Goal: Task Accomplishment & Management: Complete application form

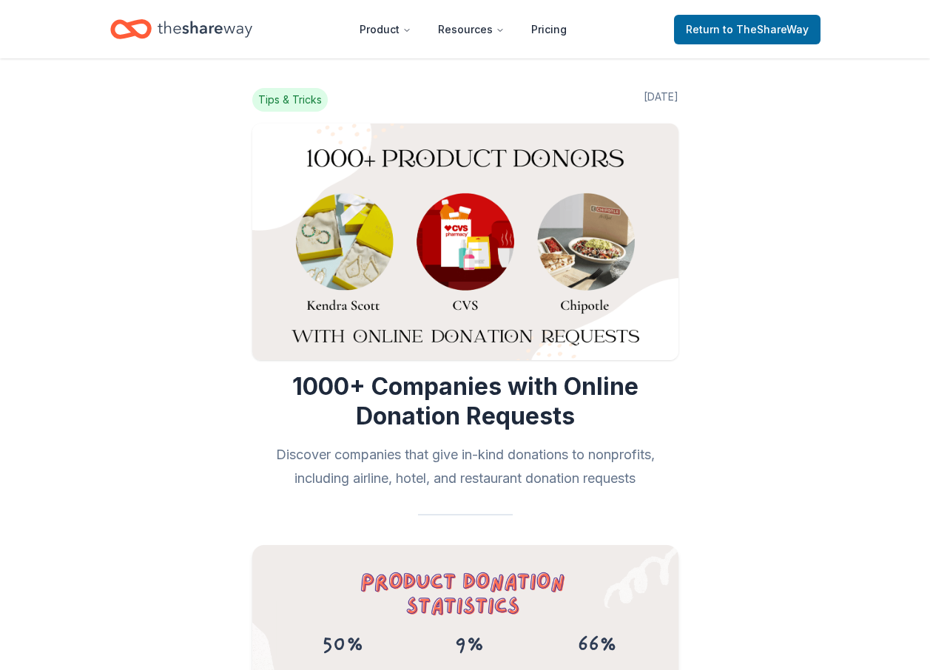
scroll to position [13092, 0]
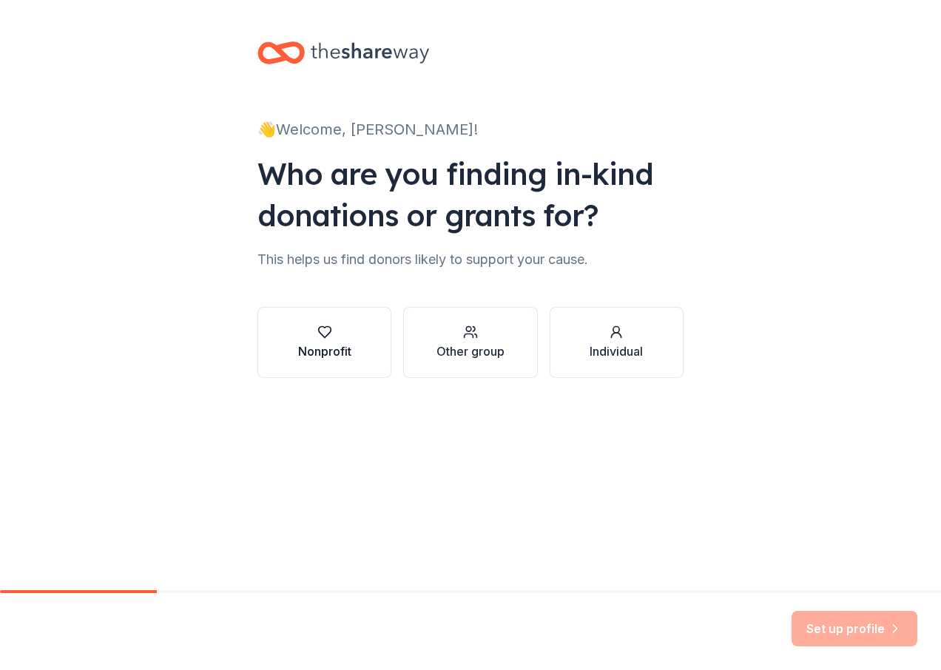
click at [328, 340] on div "Nonprofit" at bounding box center [324, 343] width 53 height 36
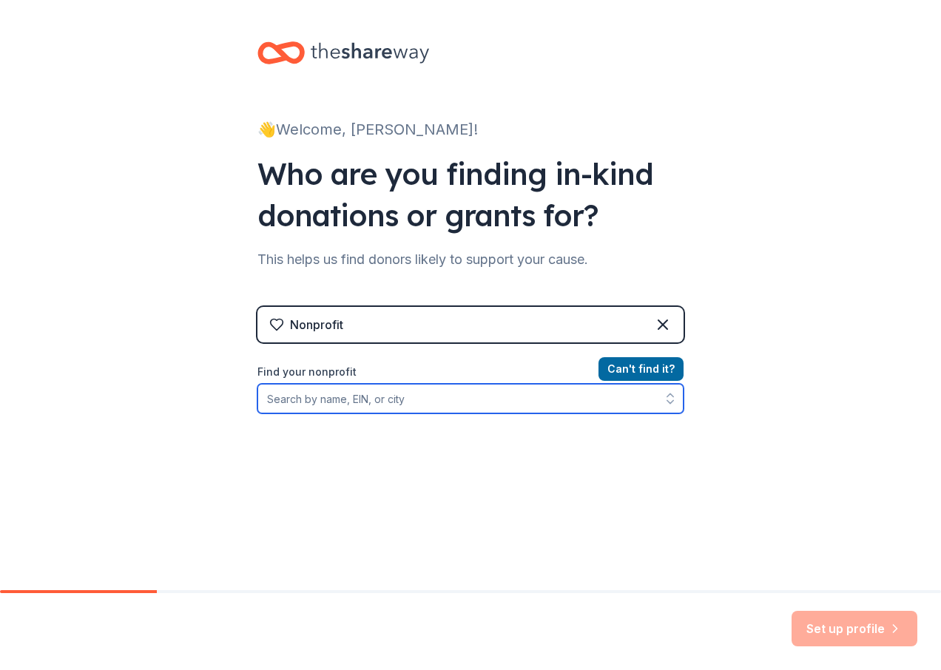
click at [377, 402] on input "Find your nonprofit" at bounding box center [470, 399] width 426 height 30
type input "[US_EMPLOYER_IDENTIFICATION_NUMBER]"
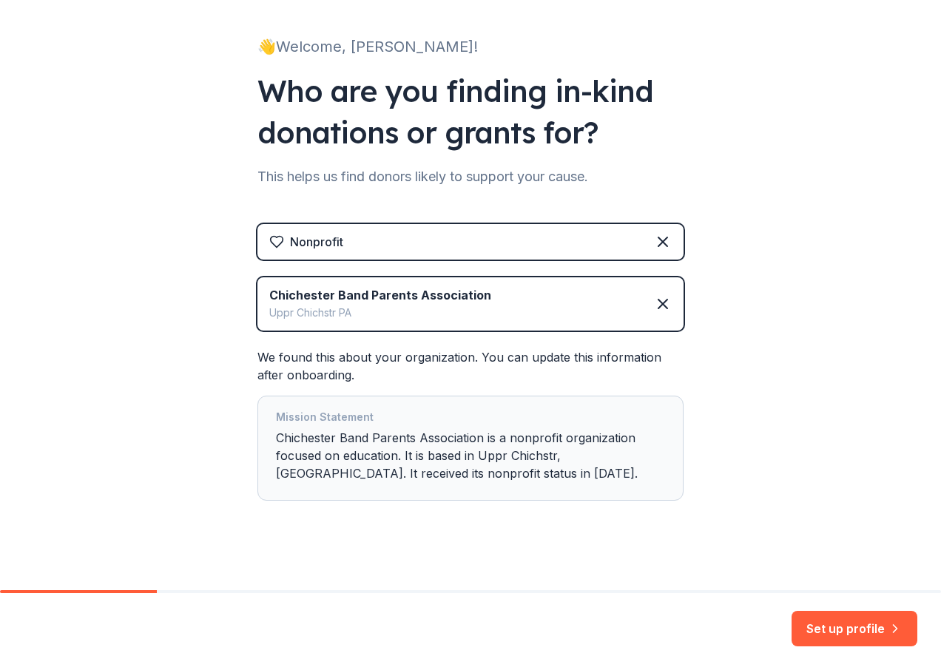
scroll to position [94, 0]
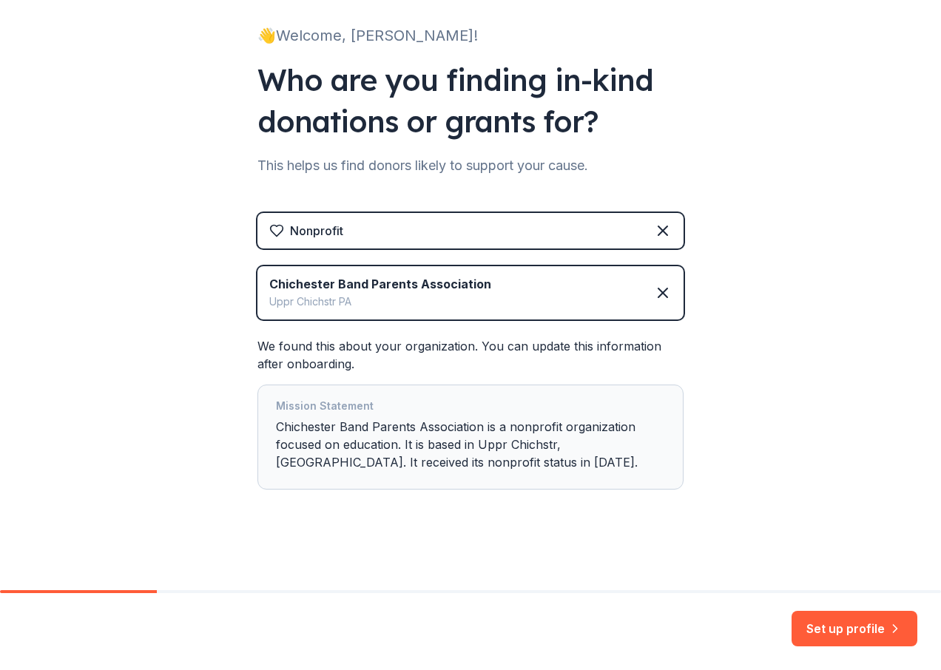
click at [365, 583] on div "👋 Welcome, [PERSON_NAME]! Who are you finding in-kind donations or grants for? …" at bounding box center [470, 248] width 473 height 684
click at [421, 462] on div "Mission Statement Chichester Band Parents Association is a nonprofit organizati…" at bounding box center [470, 437] width 389 height 80
click at [409, 465] on div "Mission Statement Chichester Band Parents Association is a nonprofit organizati…" at bounding box center [470, 437] width 389 height 80
click at [403, 465] on div "Mission Statement Chichester Band Parents Association is a nonprofit organizati…" at bounding box center [470, 437] width 389 height 80
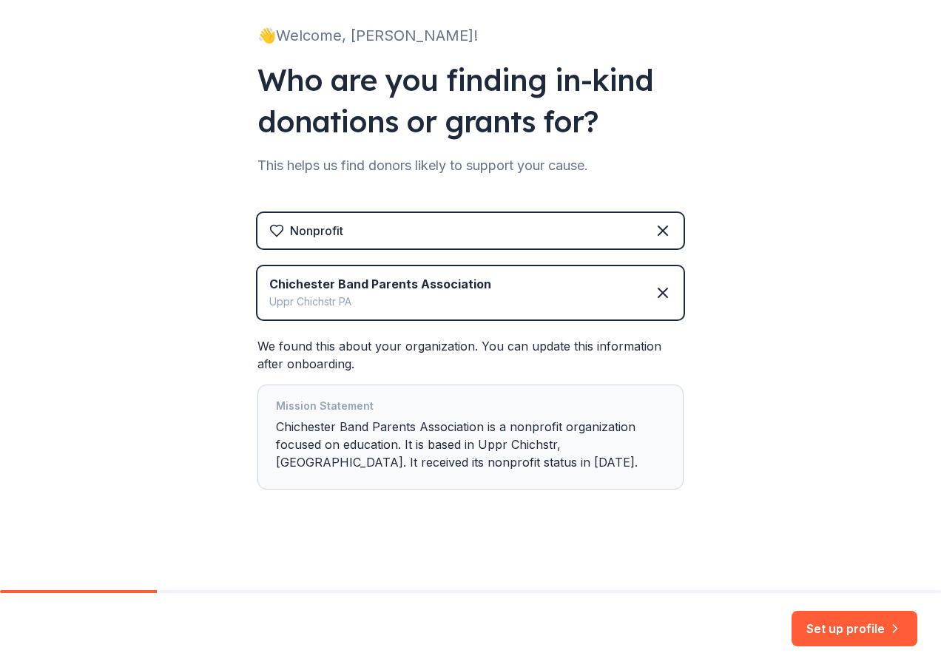
click at [402, 464] on div "Mission Statement Chichester Band Parents Association is a nonprofit organizati…" at bounding box center [470, 437] width 389 height 80
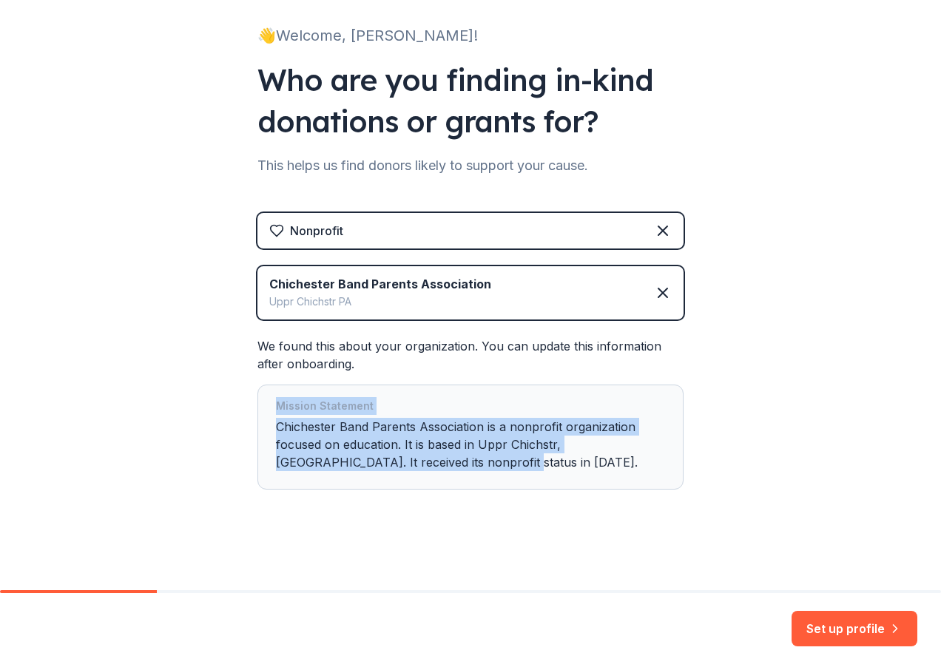
drag, startPoint x: 411, startPoint y: 464, endPoint x: 254, endPoint y: 412, distance: 165.1
click at [257, 412] on div "Mission Statement Chichester Band Parents Association is a nonprofit organizati…" at bounding box center [470, 437] width 426 height 105
drag, startPoint x: 254, startPoint y: 412, endPoint x: 271, endPoint y: 420, distance: 18.9
click at [276, 420] on div "Mission Statement Chichester Band Parents Association is a nonprofit organizati…" at bounding box center [470, 437] width 389 height 80
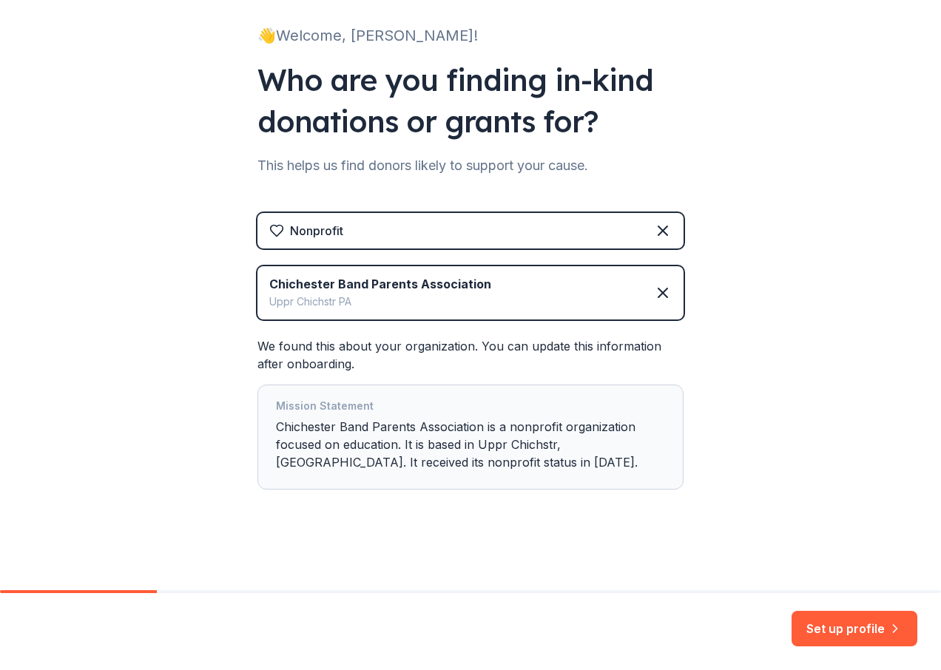
click at [372, 431] on div "Mission Statement Chichester Band Parents Association is a nonprofit organizati…" at bounding box center [470, 437] width 389 height 80
click at [838, 623] on button "Set up profile" at bounding box center [854, 629] width 126 height 36
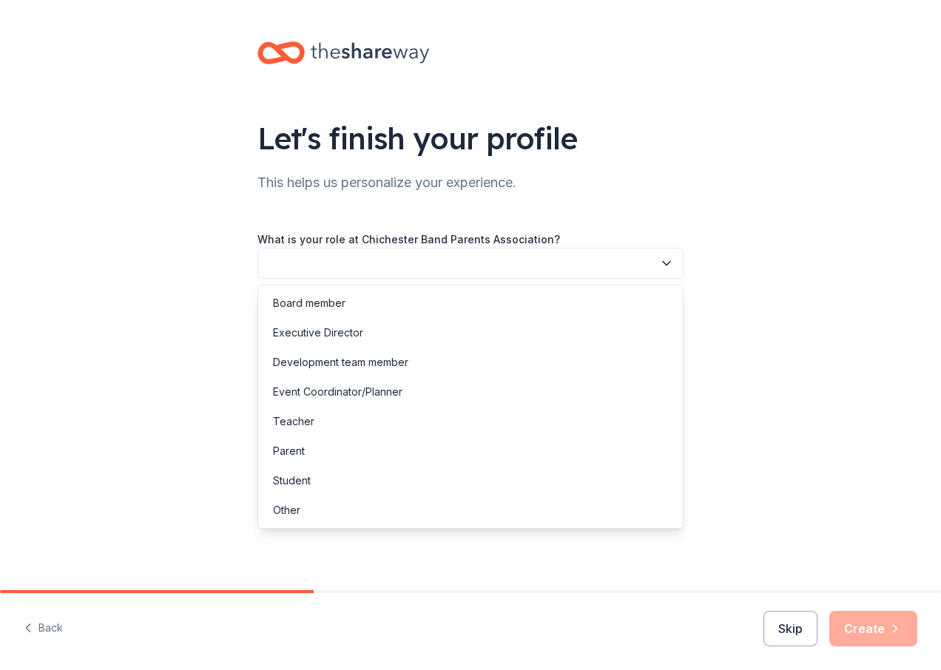
drag, startPoint x: 467, startPoint y: 268, endPoint x: 467, endPoint y: 257, distance: 10.4
click at [467, 267] on button "button" at bounding box center [470, 263] width 426 height 31
click at [353, 305] on div "Board member" at bounding box center [470, 303] width 419 height 30
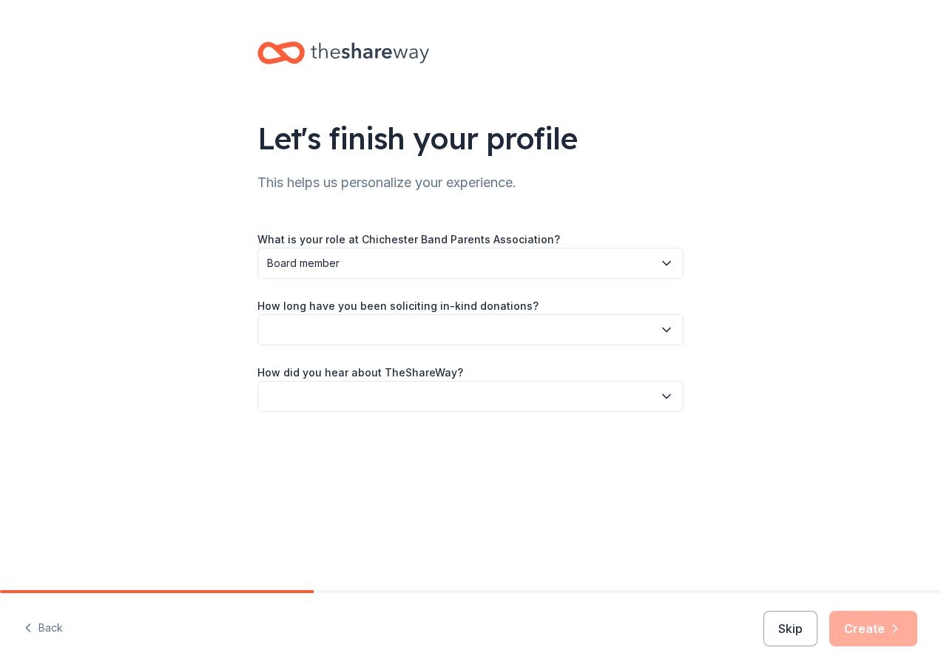
click at [353, 331] on button "button" at bounding box center [470, 329] width 426 height 31
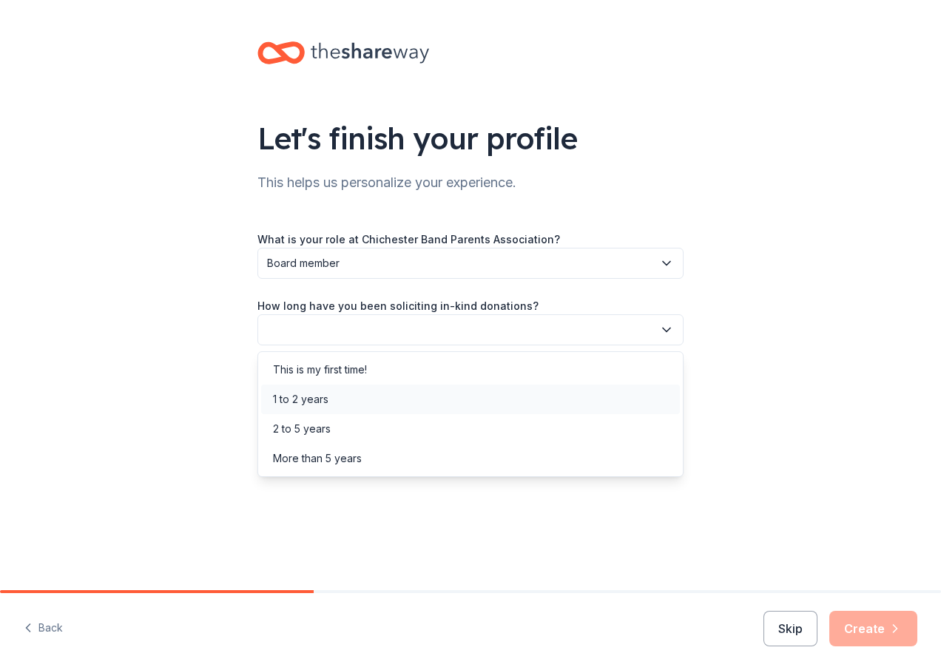
click at [334, 405] on div "1 to 2 years" at bounding box center [470, 400] width 419 height 30
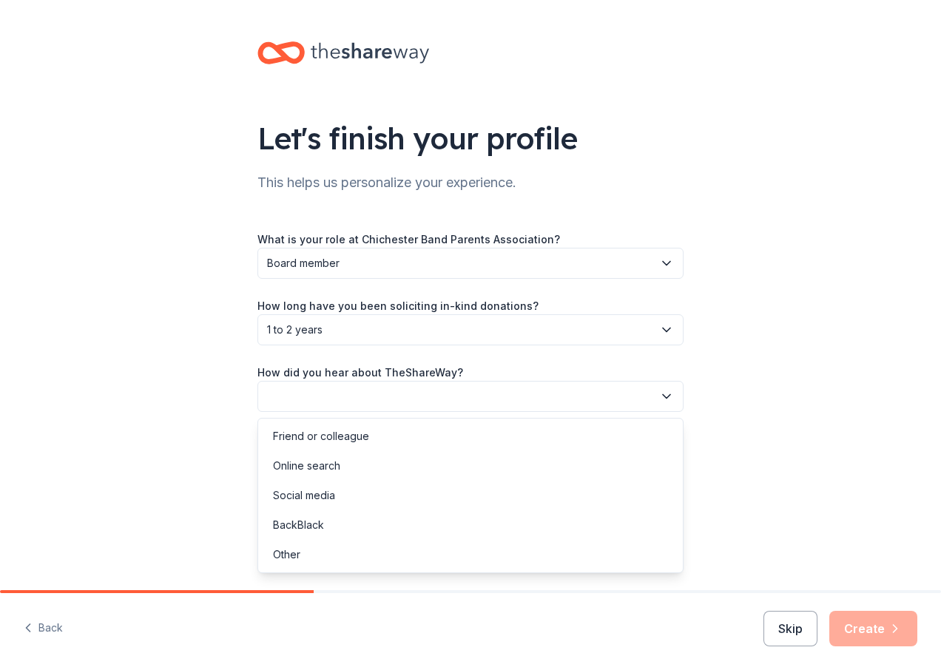
click at [333, 405] on button "button" at bounding box center [470, 396] width 426 height 31
click at [331, 463] on div "Online search" at bounding box center [306, 466] width 67 height 18
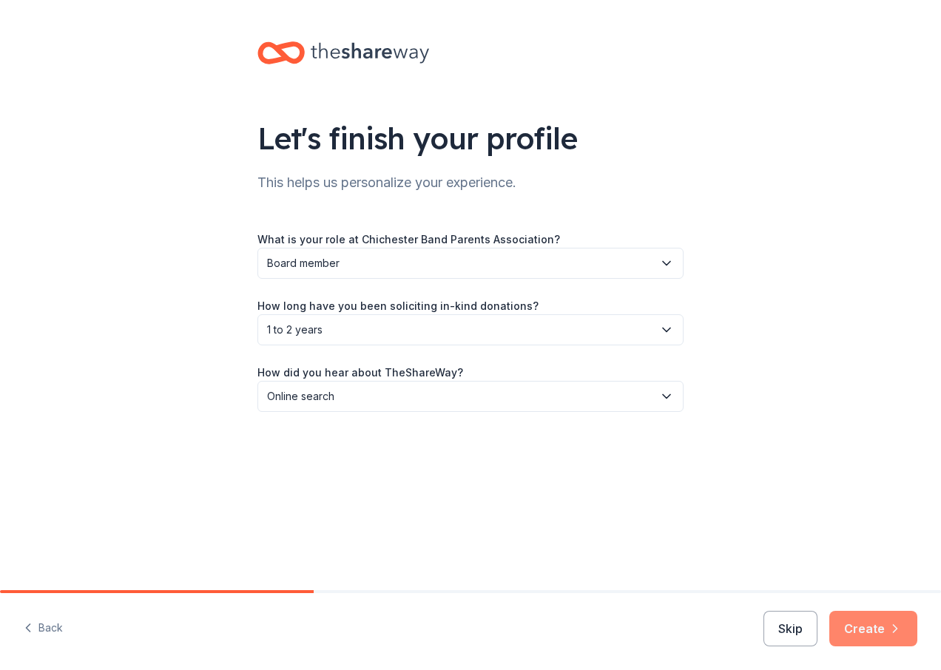
click at [887, 632] on button "Create" at bounding box center [873, 629] width 88 height 36
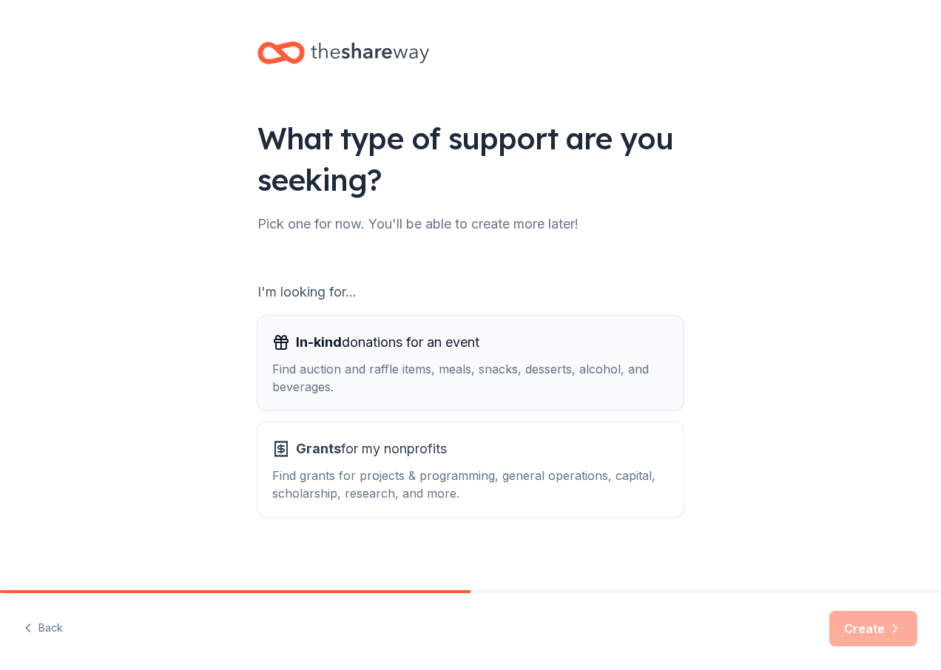
click at [388, 363] on div "Find auction and raffle items, meals, snacks, desserts, alcohol, and beverages." at bounding box center [470, 378] width 396 height 36
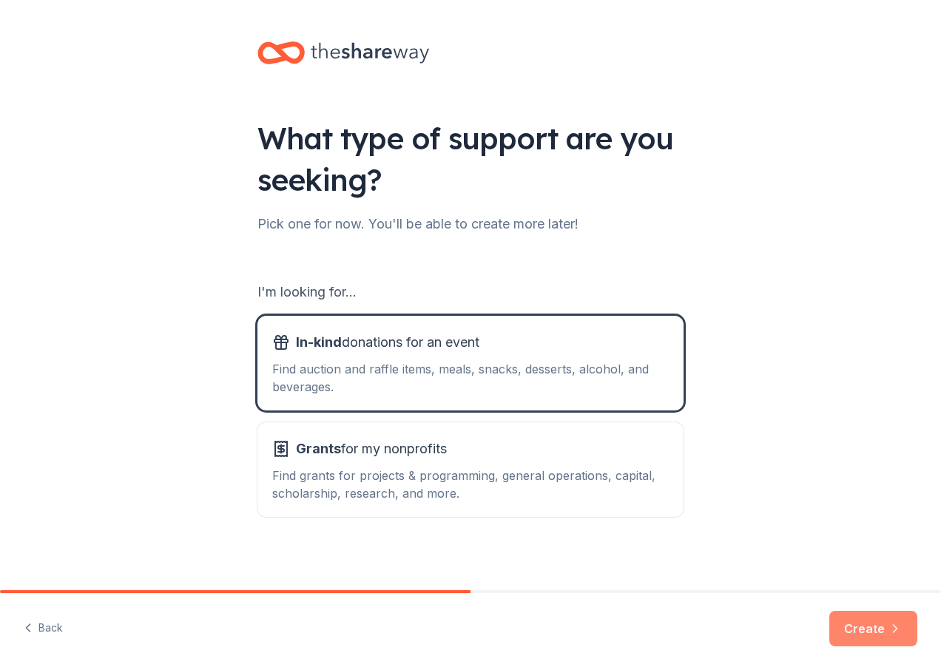
click at [865, 629] on button "Create" at bounding box center [873, 629] width 88 height 36
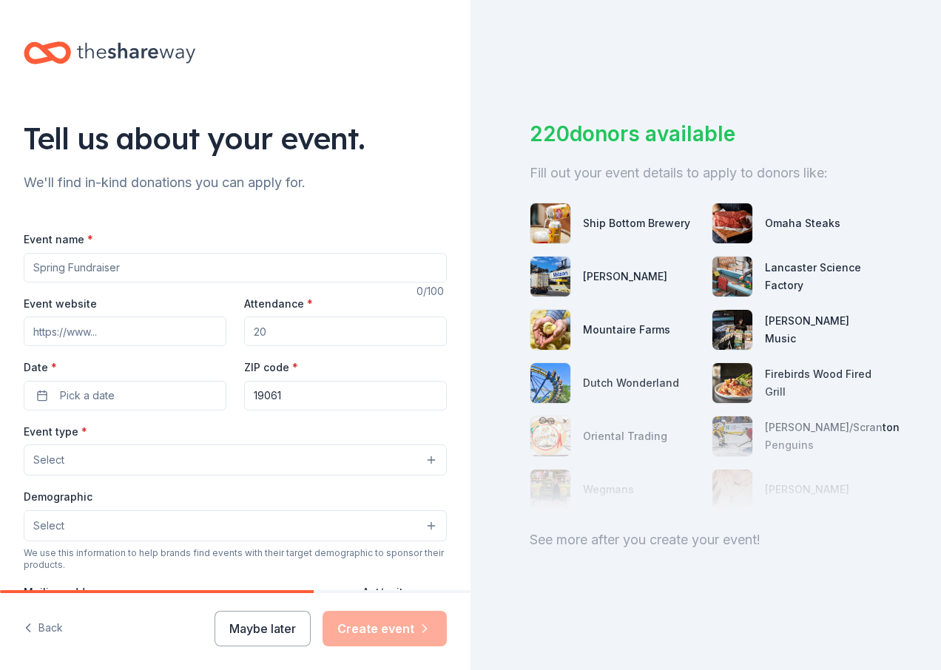
click at [121, 266] on input "Event name *" at bounding box center [235, 268] width 423 height 30
type input "Fall Bingo"
type input "chichestersd.org"
type input "150"
click at [47, 394] on button "Pick a date" at bounding box center [125, 396] width 203 height 30
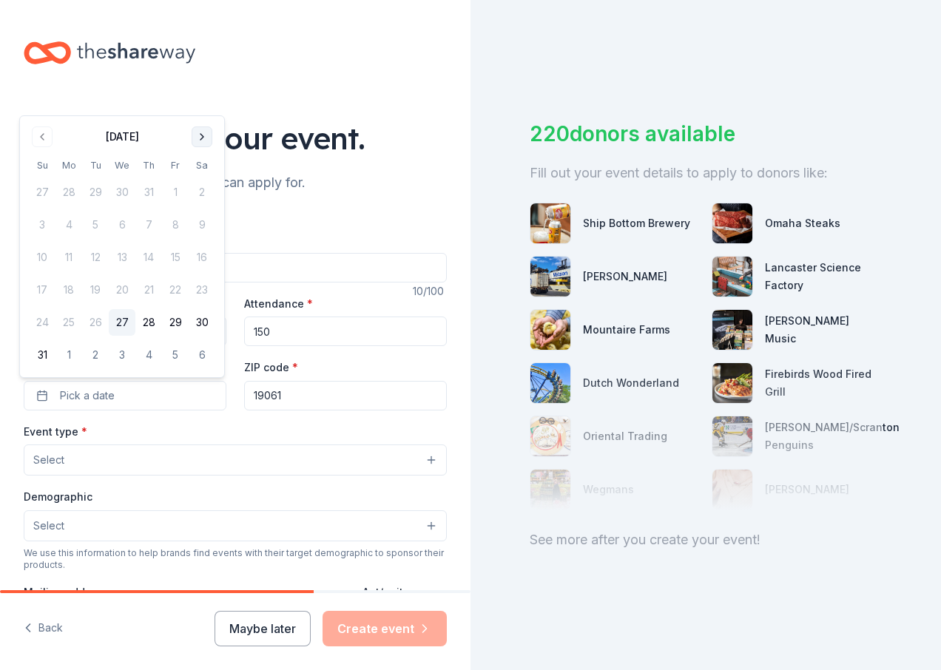
click at [203, 136] on button "Go to next month" at bounding box center [202, 136] width 21 height 21
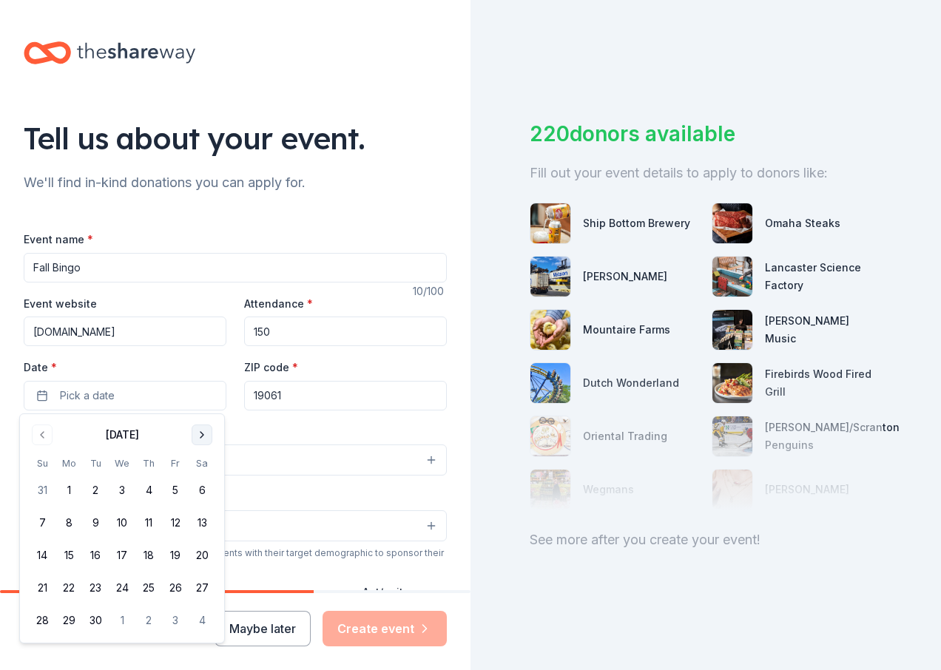
click at [200, 436] on button "Go to next month" at bounding box center [202, 435] width 21 height 21
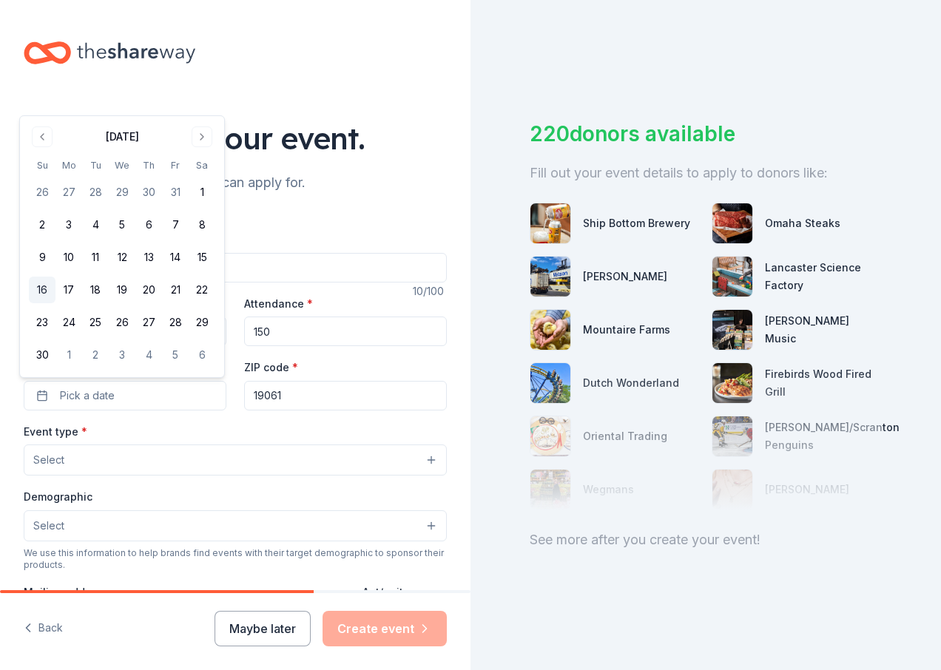
click at [43, 287] on button "16" at bounding box center [42, 290] width 27 height 27
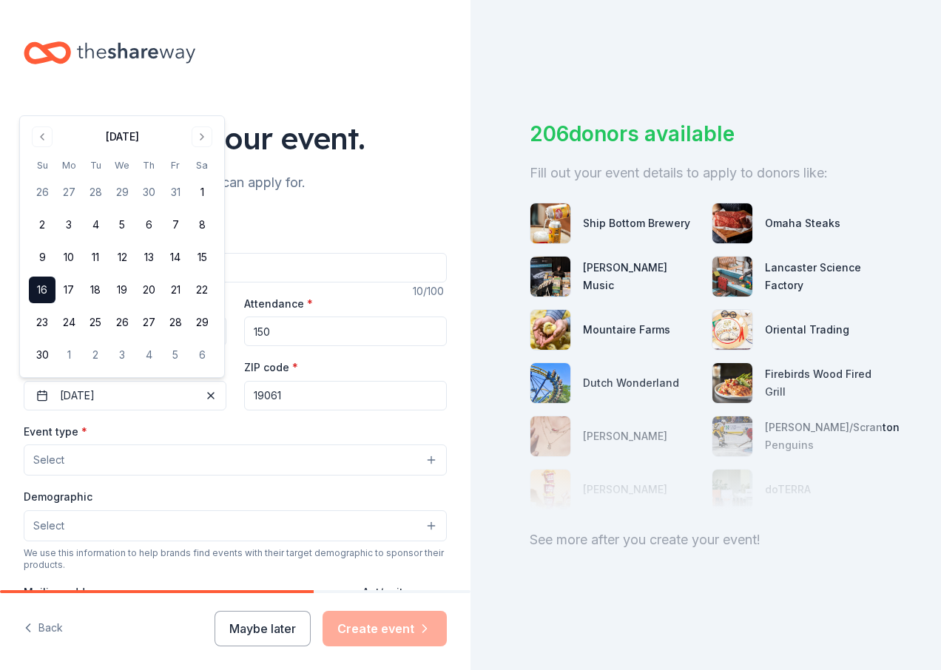
click at [113, 464] on button "Select" at bounding box center [235, 460] width 423 height 31
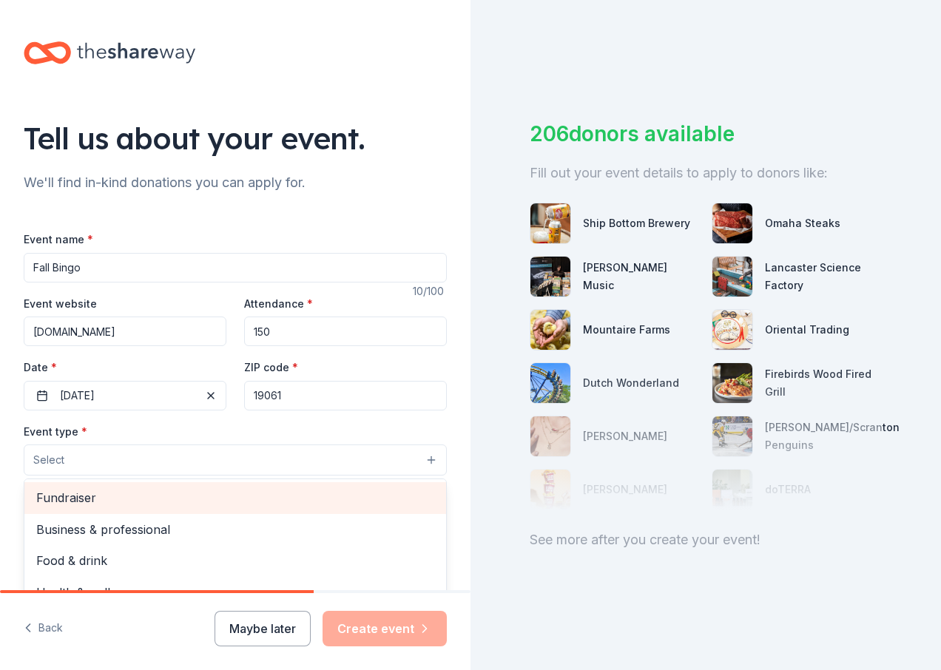
click at [106, 495] on span "Fundraiser" at bounding box center [235, 497] width 398 height 19
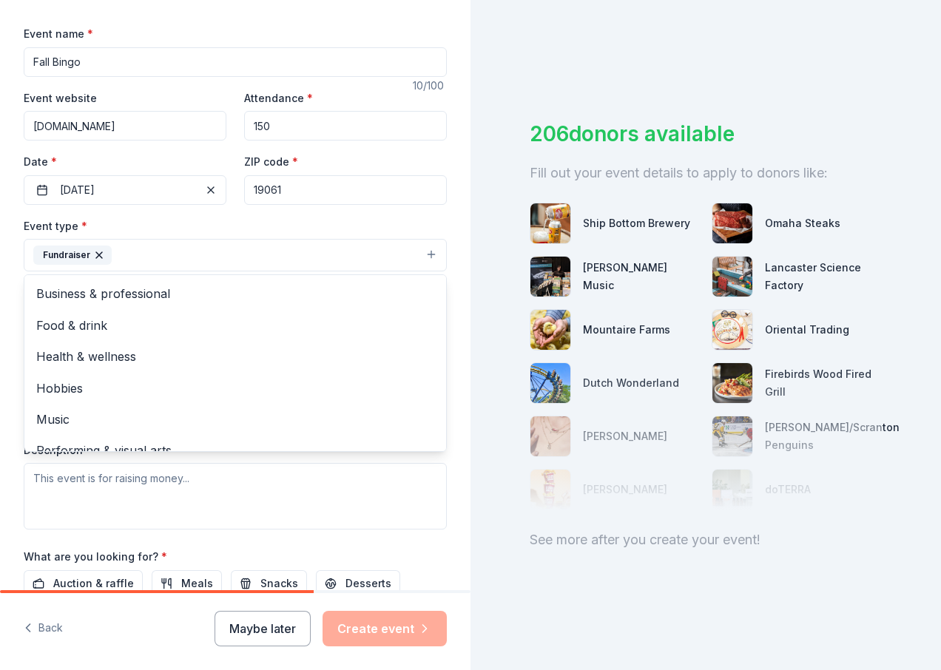
scroll to position [18, 0]
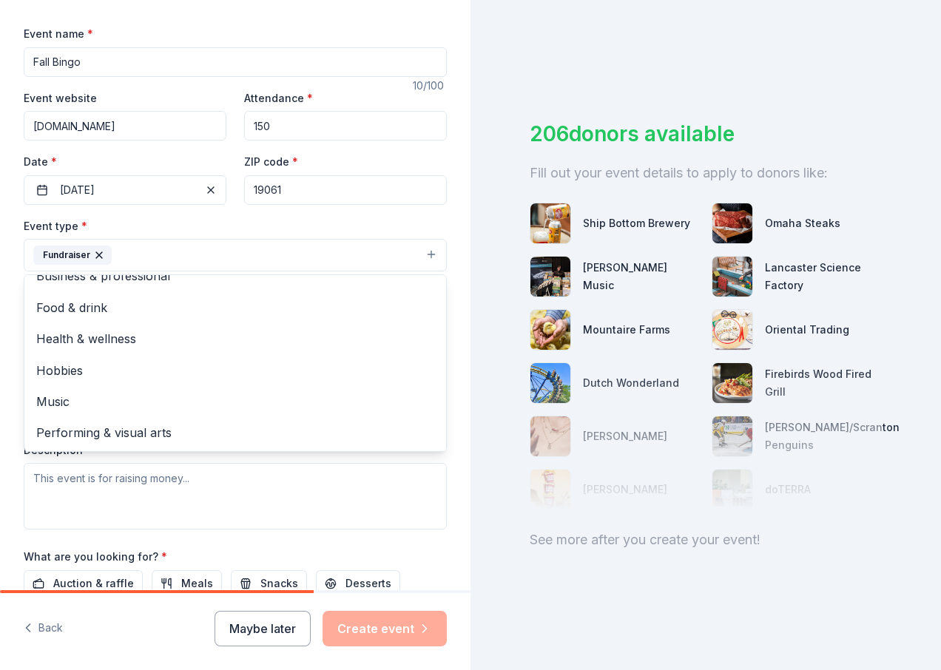
click at [365, 475] on div "Event type * Fundraiser Business & professional Food & drink Health & wellness …" at bounding box center [235, 373] width 423 height 313
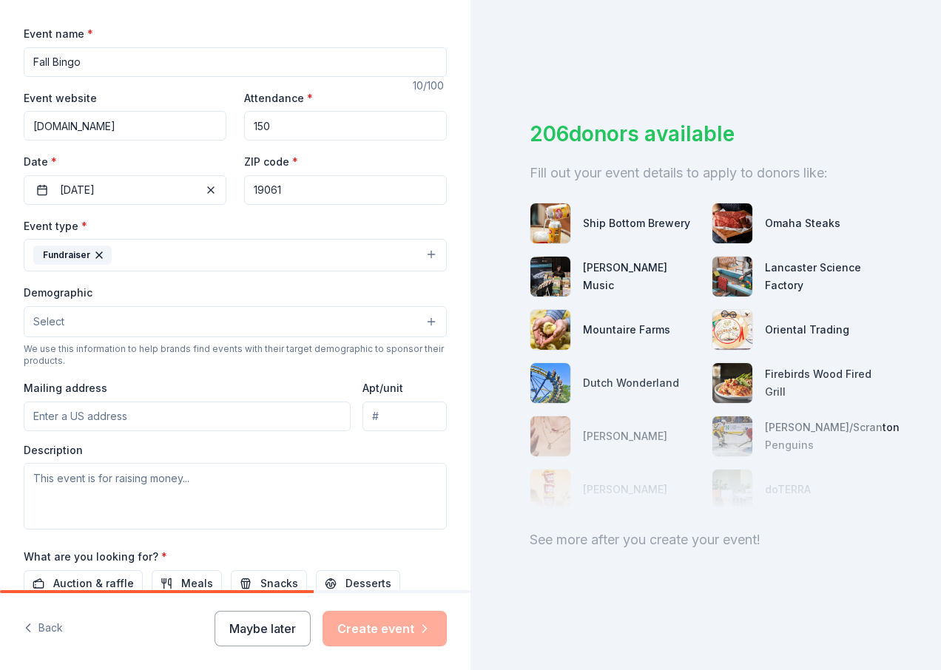
click at [129, 410] on input "Mailing address" at bounding box center [187, 417] width 327 height 30
type input "154 White Avenue, Linwood, PA, 19061"
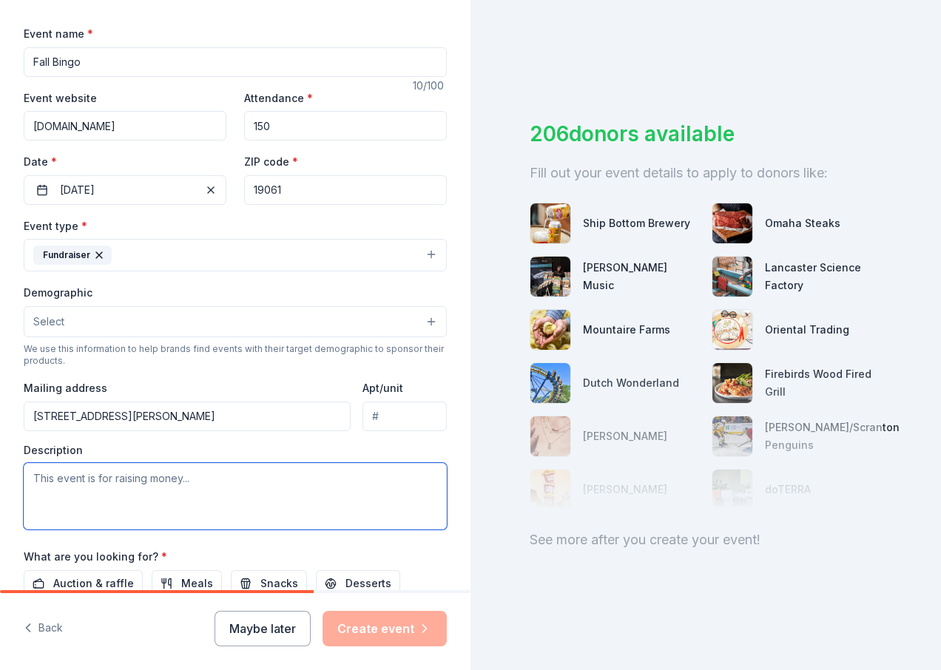
click at [153, 480] on textarea at bounding box center [235, 496] width 423 height 67
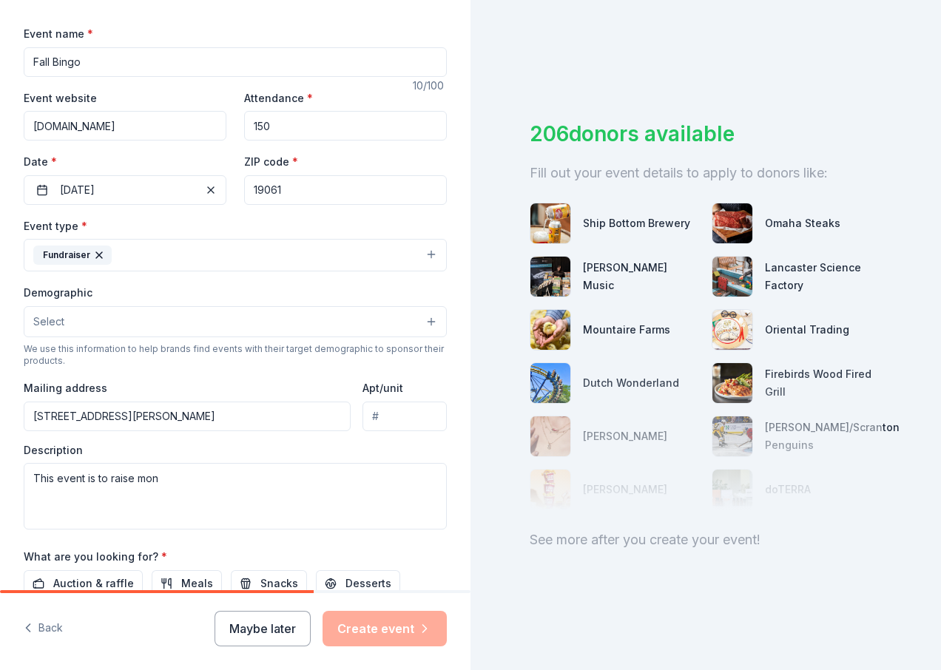
click at [338, 547] on div "Event name * Fall Bingo 10 /100 Event website chichestersd.org Attendance * 150…" at bounding box center [235, 366] width 423 height 685
drag, startPoint x: 482, startPoint y: 549, endPoint x: 474, endPoint y: 547, distance: 7.5
click at [482, 549] on div "206 donors available Fill out your event details to apply to donors like: Ship …" at bounding box center [705, 335] width 470 height 670
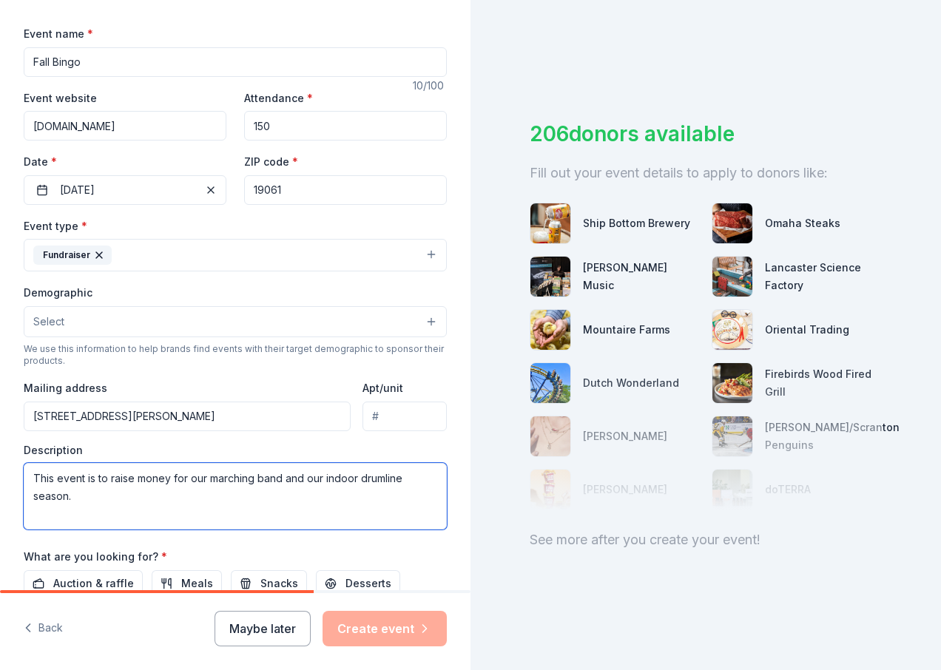
click at [81, 496] on textarea "This event is to raise money for our marching band and our indoor drumline seas…" at bounding box center [235, 496] width 423 height 67
paste textarea "We are a 501C3 program that is trying to fundraise enough money to get our marc…"
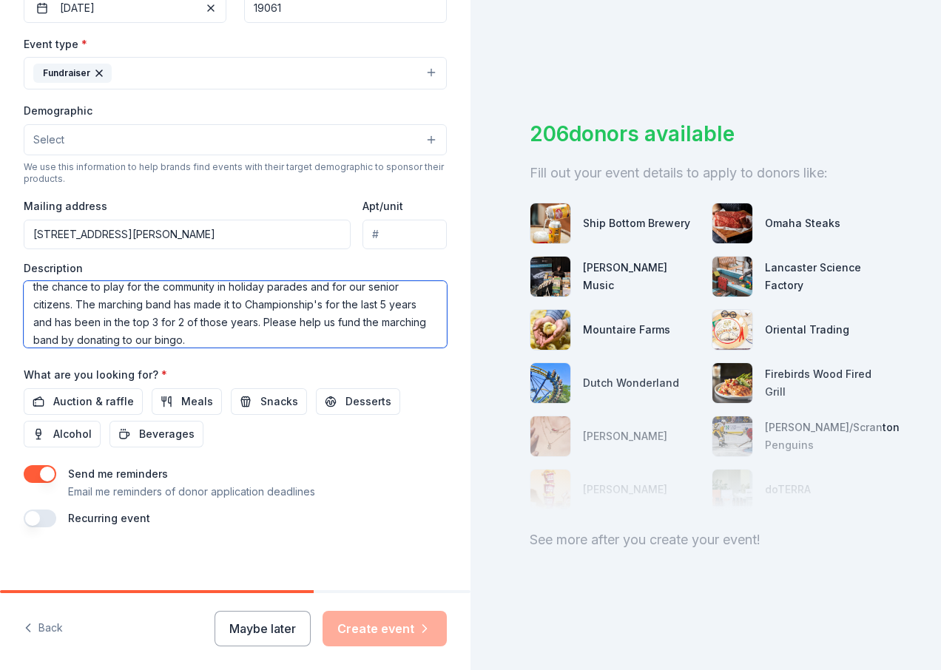
scroll to position [396, 0]
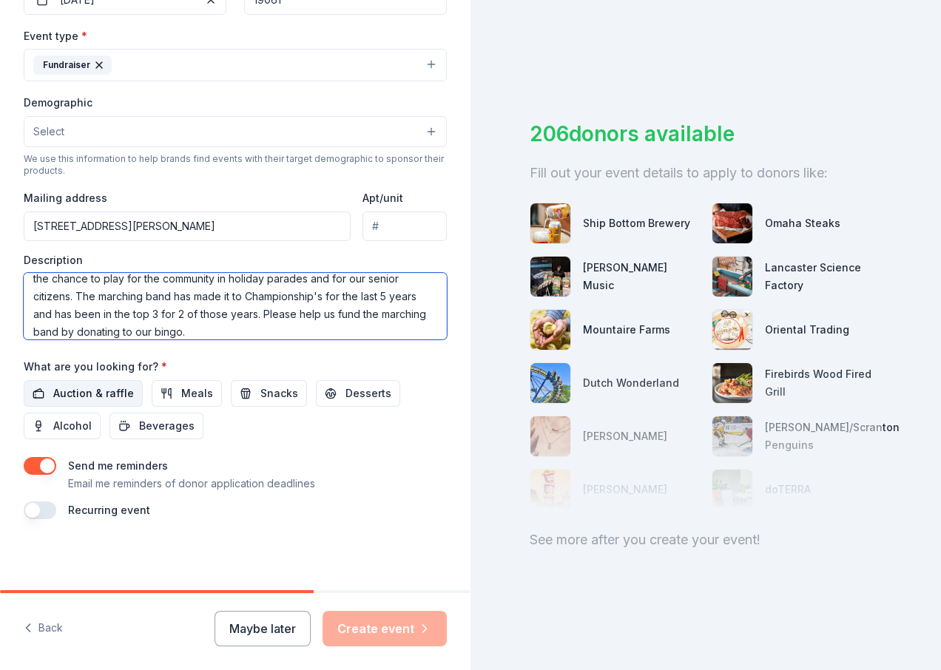
type textarea "This event is to raise money for our marching band and our indoor drumline seas…"
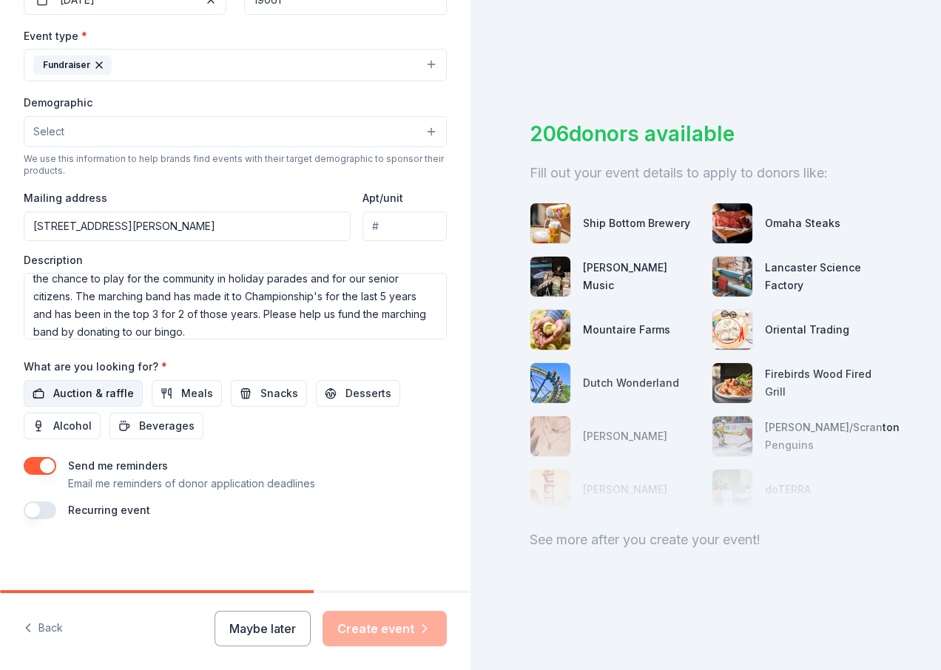
click at [86, 385] on span "Auction & raffle" at bounding box center [93, 394] width 81 height 18
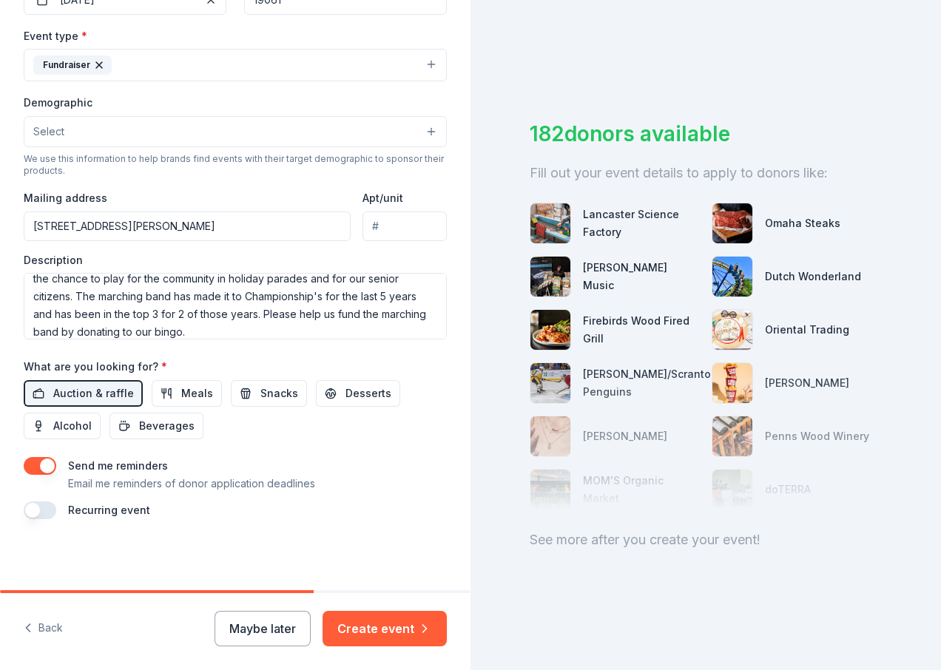
click at [44, 462] on button "button" at bounding box center [40, 466] width 33 height 18
click at [354, 625] on button "Create event" at bounding box center [384, 629] width 124 height 36
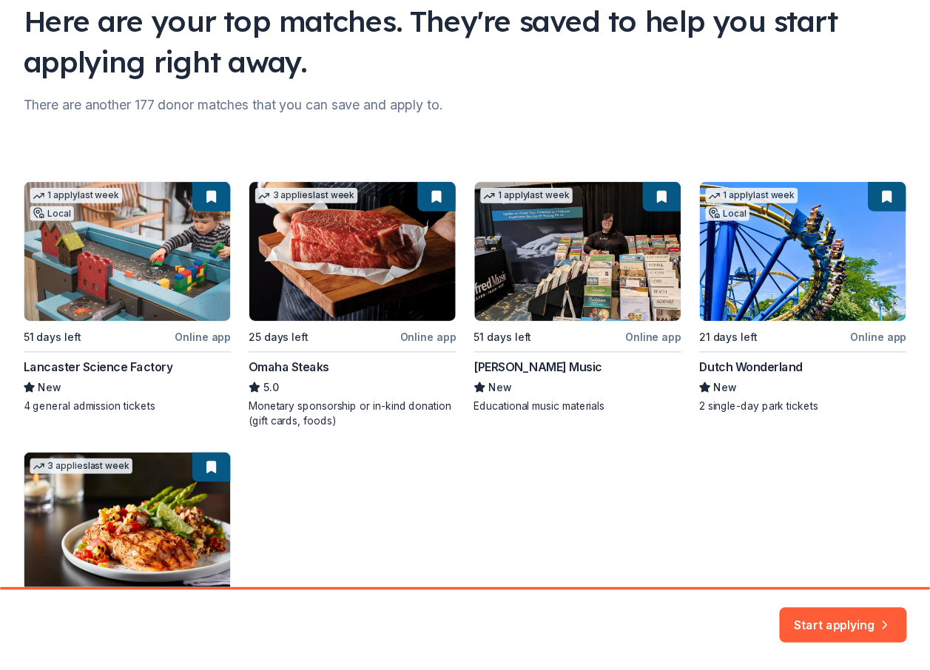
scroll to position [148, 0]
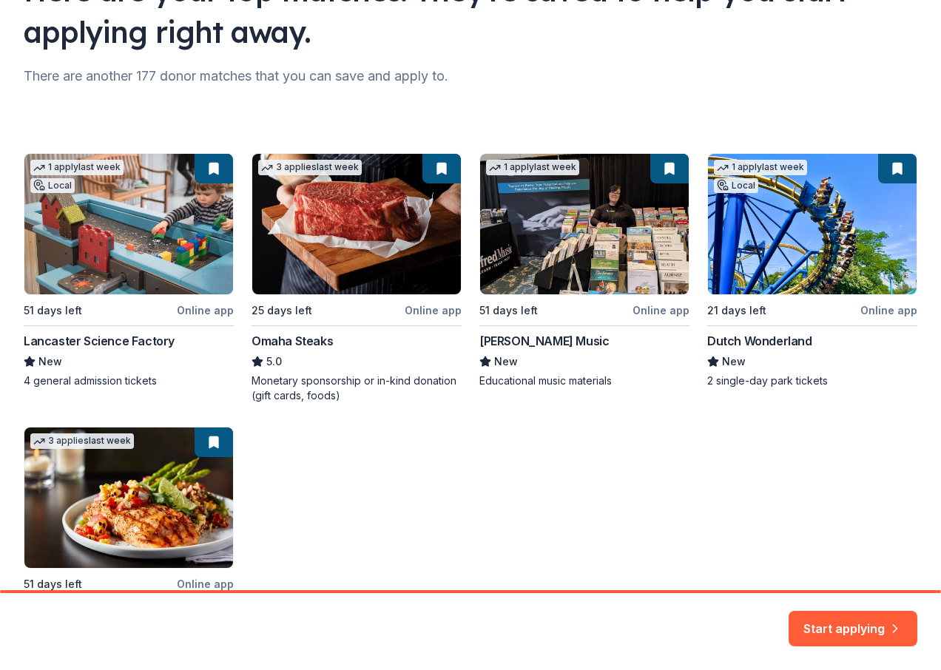
click at [205, 166] on div "1 apply last week Local 51 days left Online app Lancaster Science Factory New 4…" at bounding box center [471, 407] width 894 height 509
click at [823, 624] on button "Start applying" at bounding box center [852, 620] width 129 height 36
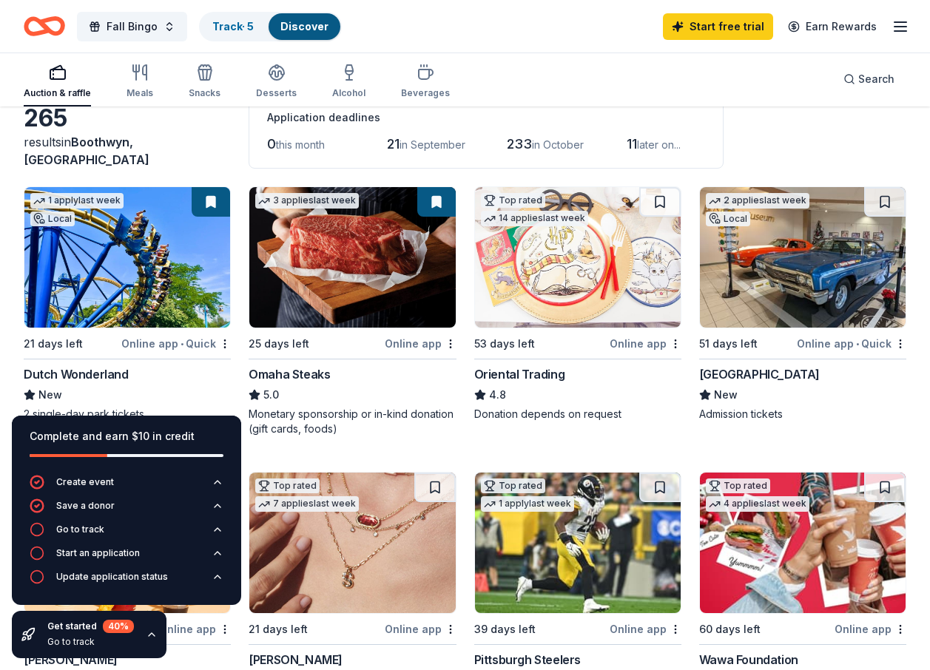
scroll to position [74, 0]
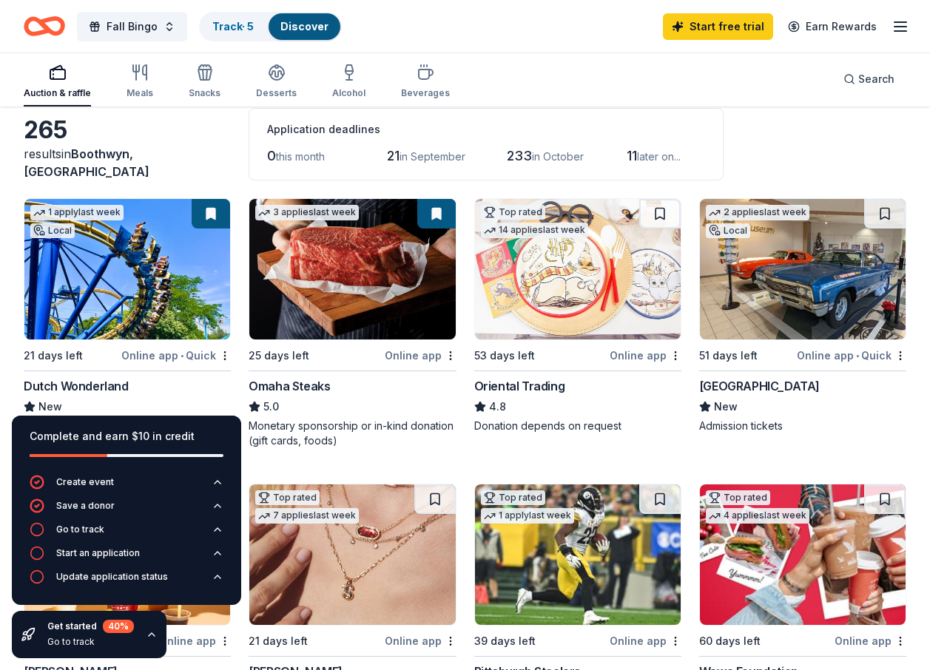
click at [180, 295] on img at bounding box center [127, 269] width 206 height 141
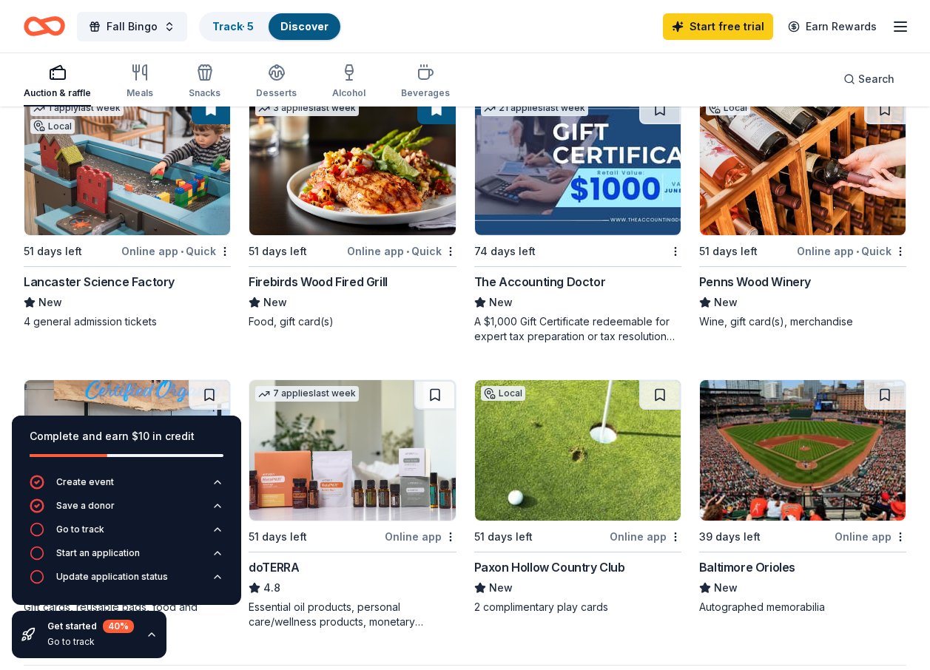
scroll to position [1036, 0]
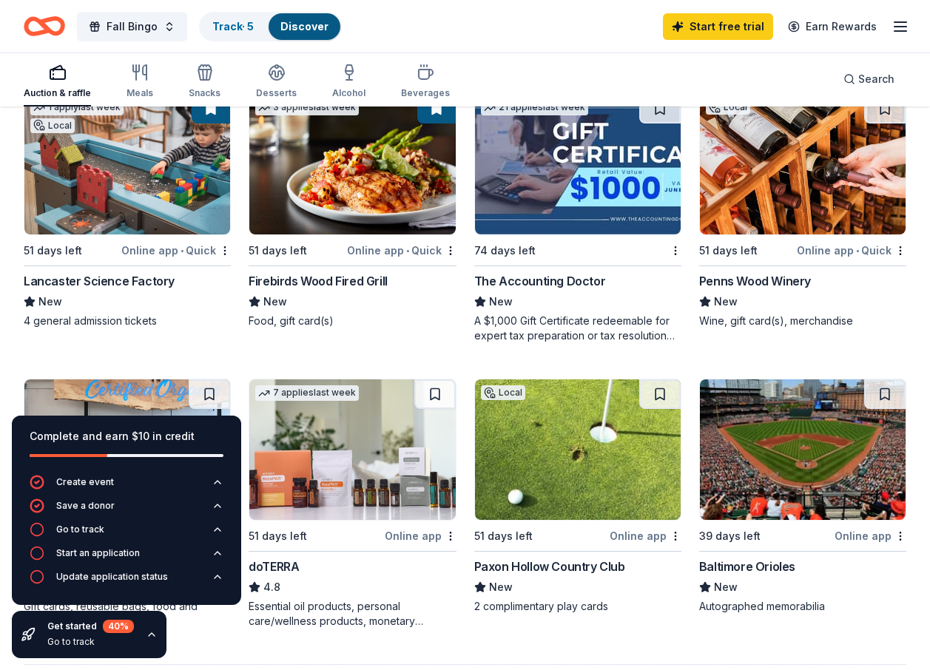
click at [801, 171] on img at bounding box center [803, 164] width 206 height 141
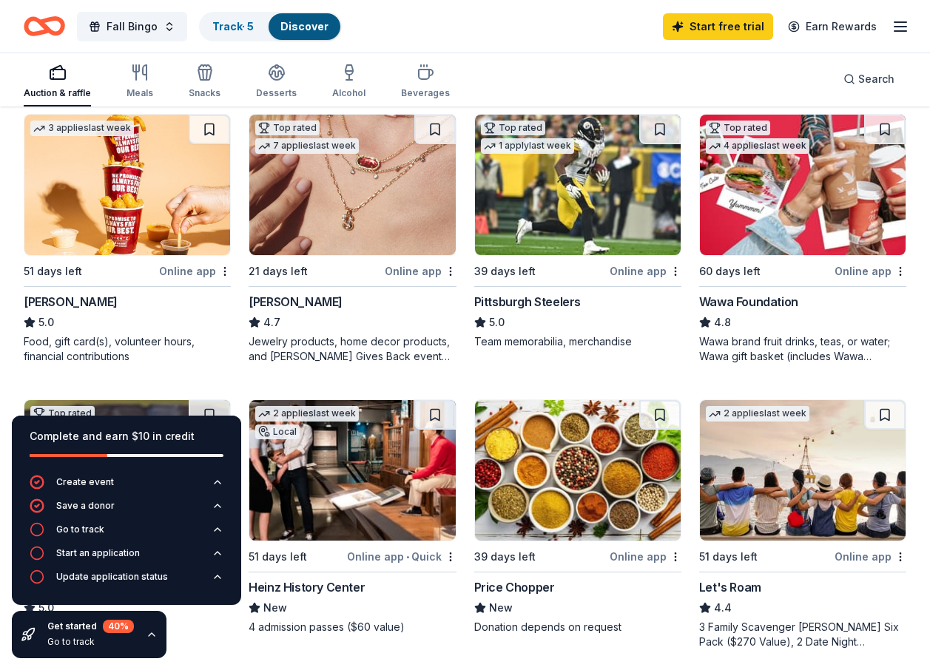
scroll to position [0, 0]
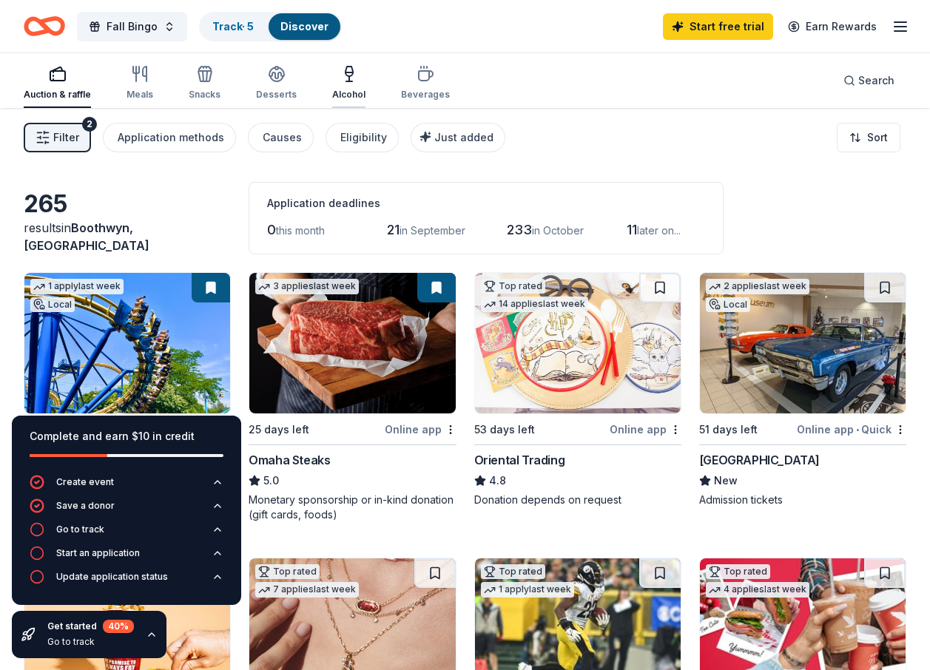
click at [345, 95] on div "Alcohol" at bounding box center [348, 95] width 33 height 12
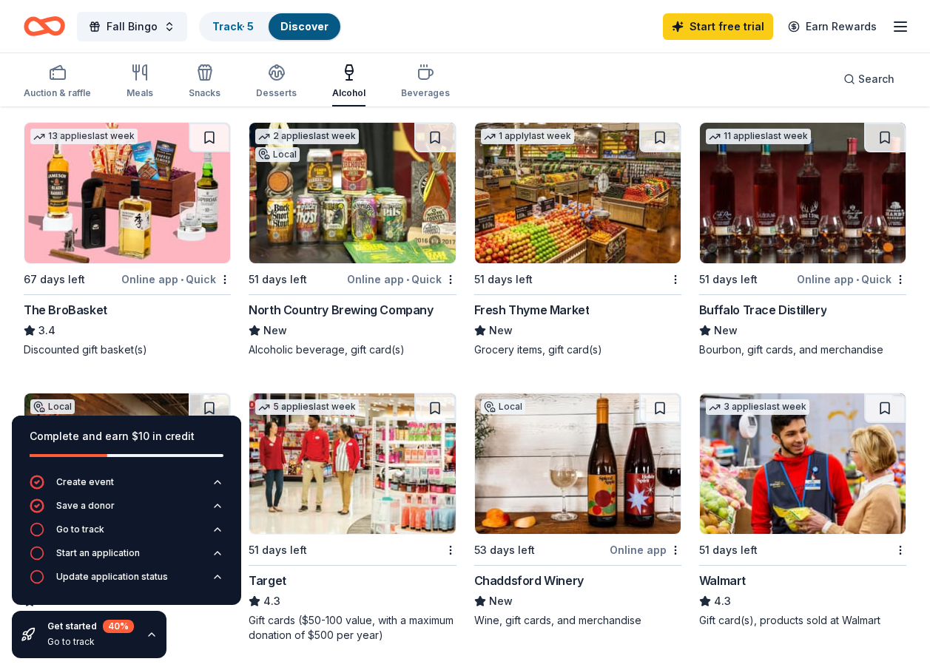
scroll to position [740, 0]
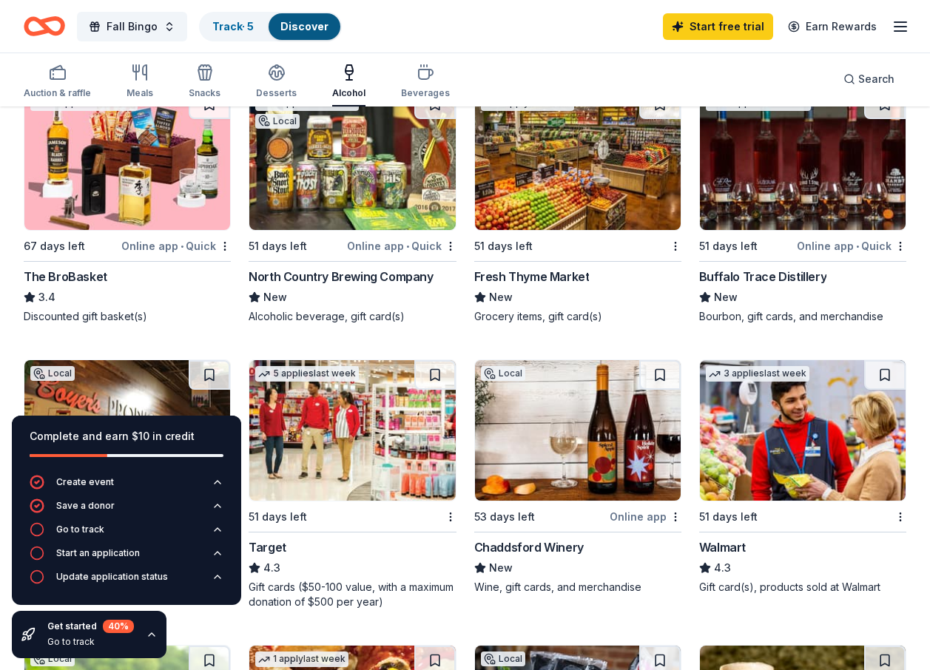
click at [102, 166] on img at bounding box center [127, 159] width 206 height 141
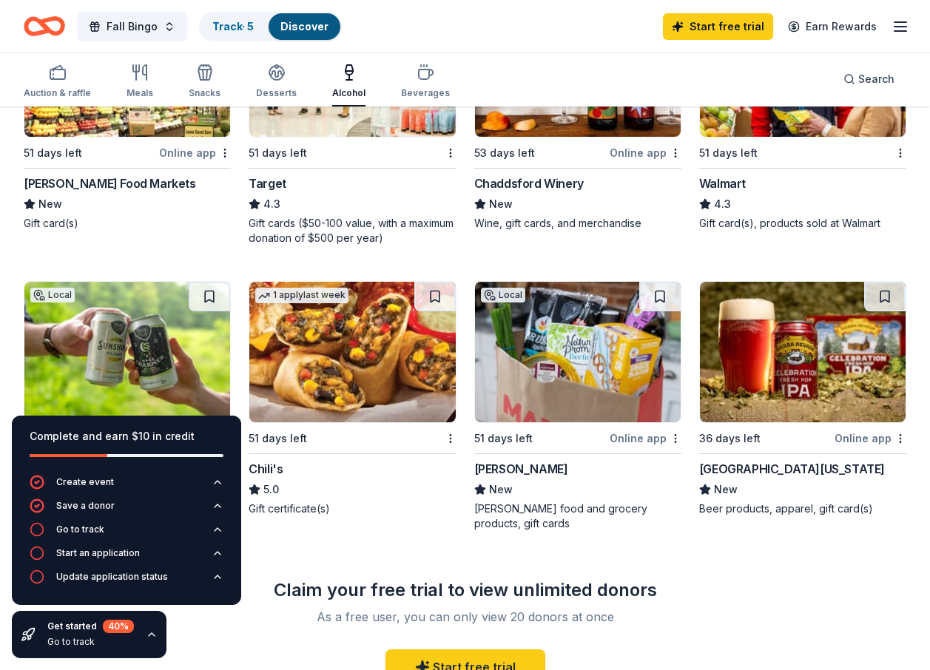
scroll to position [1257, 0]
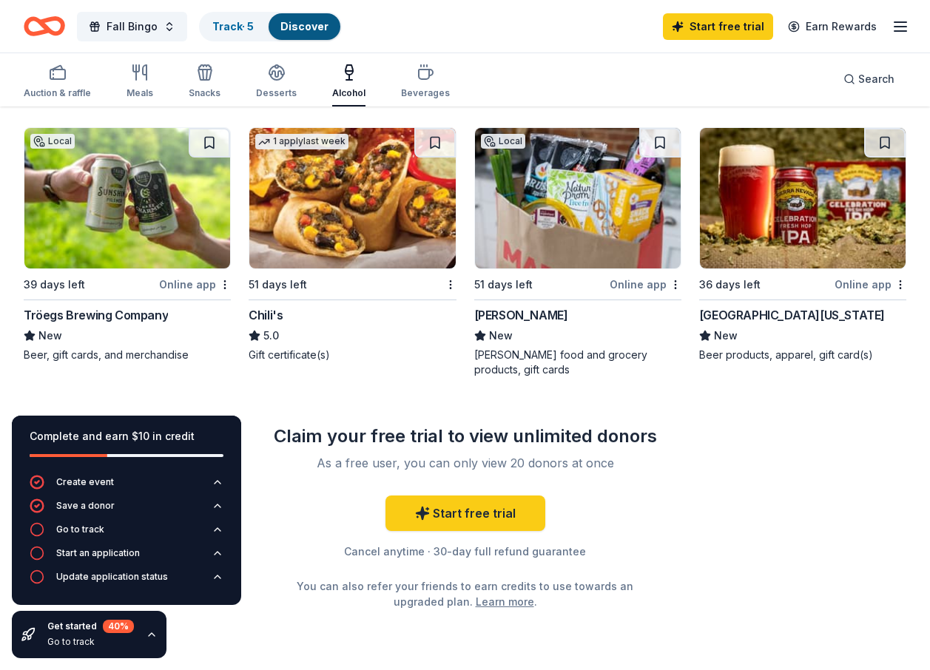
click at [125, 211] on img at bounding box center [127, 198] width 206 height 141
click at [277, 157] on img at bounding box center [352, 198] width 206 height 141
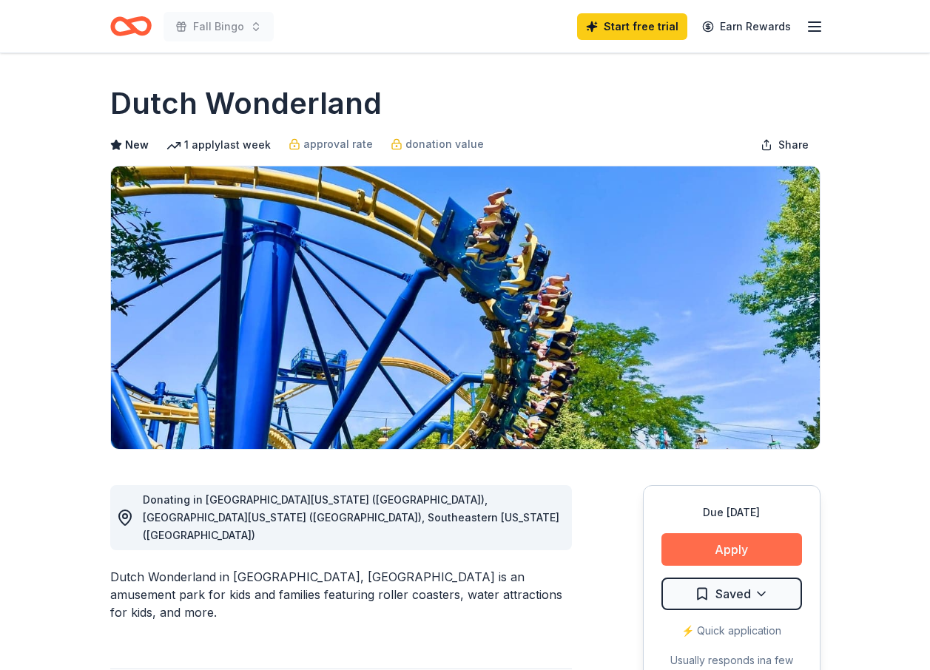
click at [715, 550] on button "Apply" at bounding box center [731, 549] width 141 height 33
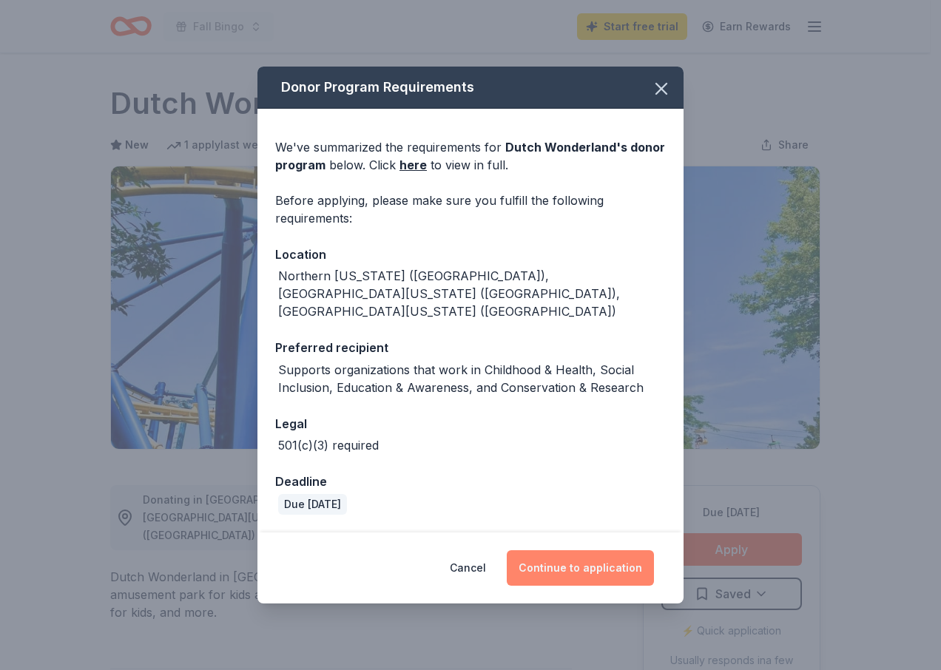
click at [582, 557] on button "Continue to application" at bounding box center [580, 568] width 147 height 36
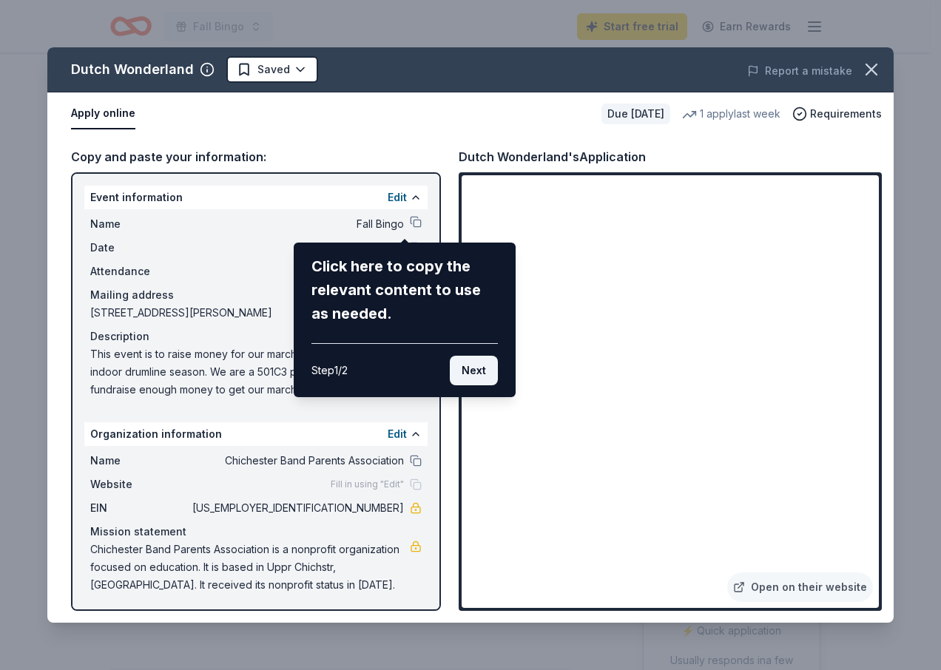
click at [467, 368] on button "Next" at bounding box center [474, 371] width 48 height 30
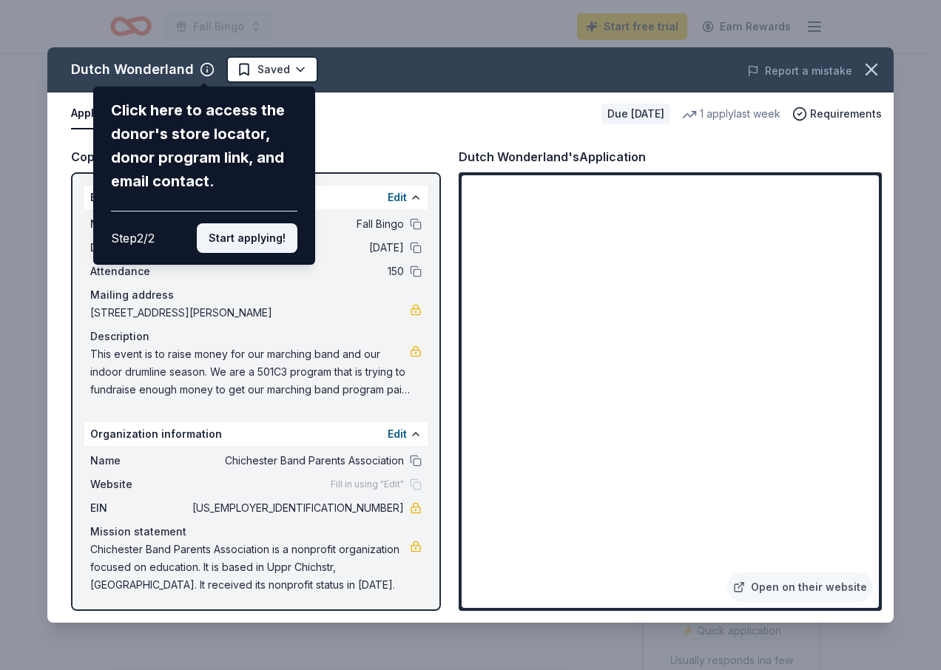
click at [248, 233] on button "Start applying!" at bounding box center [247, 238] width 101 height 30
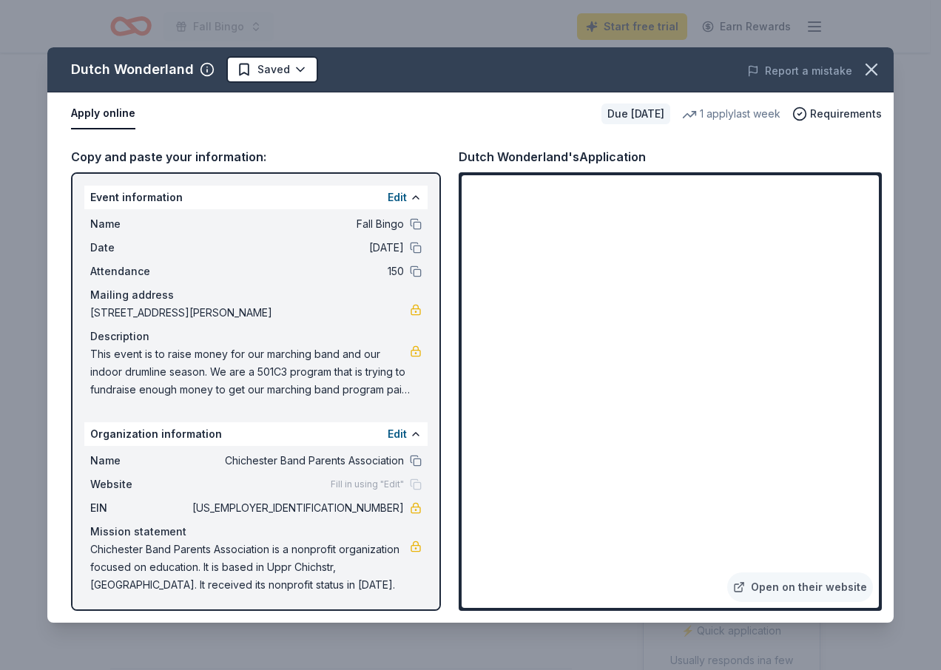
scroll to position [2, 0]
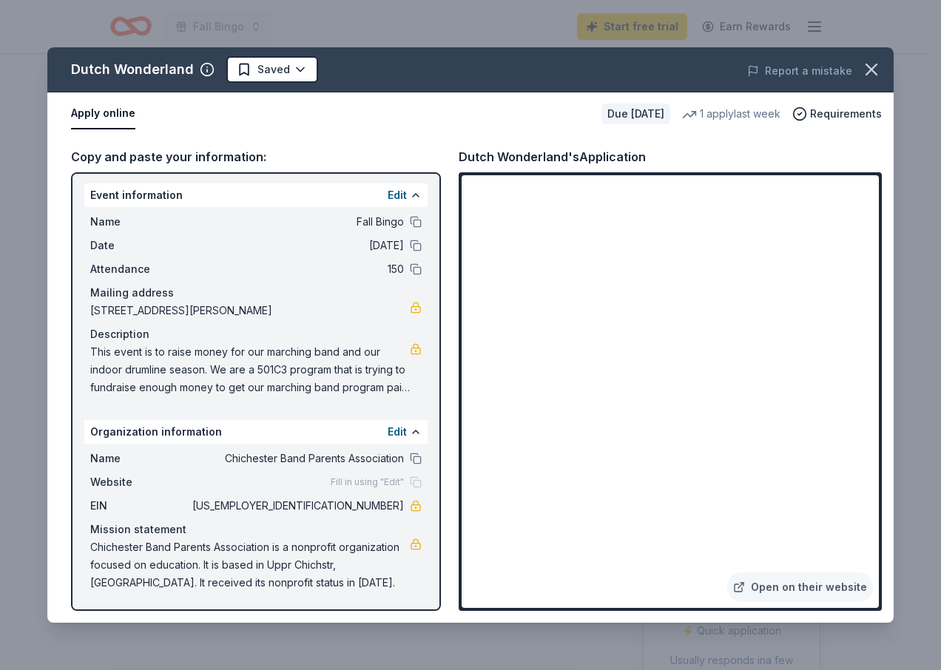
click at [346, 575] on span "Chichester Band Parents Association is a nonprofit organization focused on educ…" at bounding box center [250, 564] width 320 height 53
click at [813, 587] on link "Open on their website" at bounding box center [800, 587] width 146 height 30
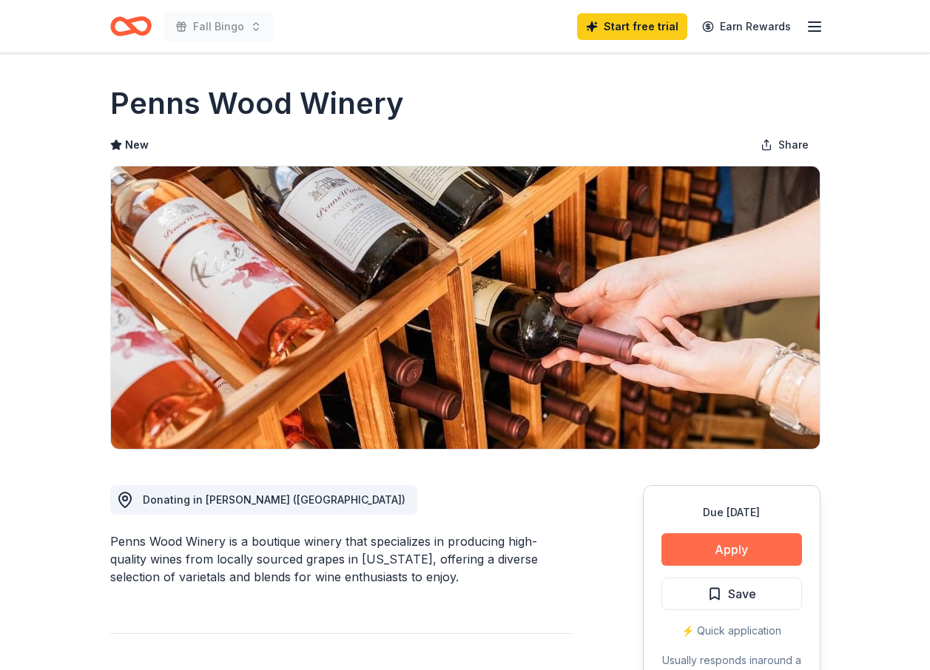
click at [732, 541] on button "Apply" at bounding box center [731, 549] width 141 height 33
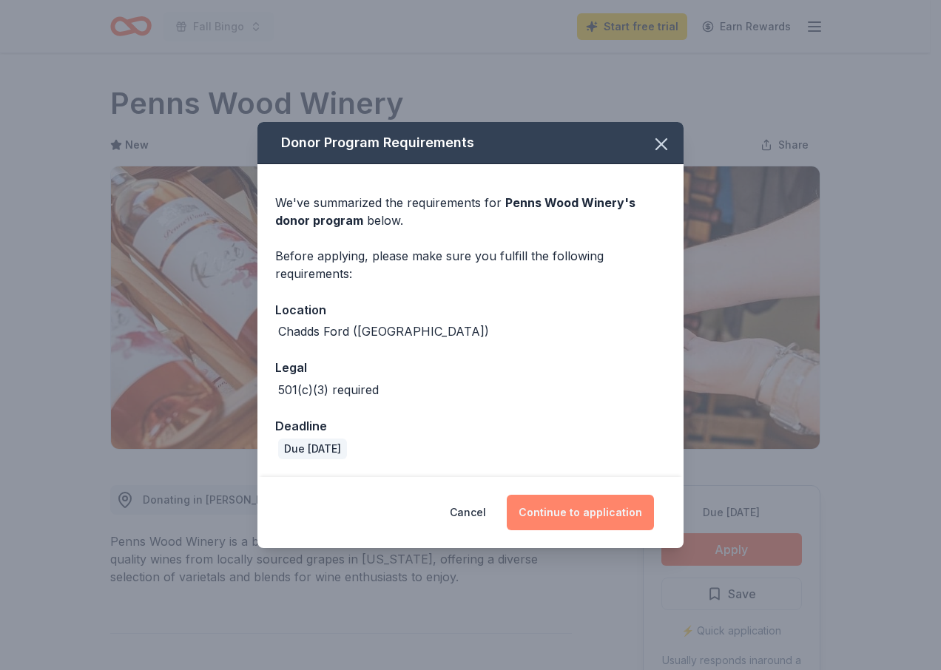
click at [579, 509] on button "Continue to application" at bounding box center [580, 513] width 147 height 36
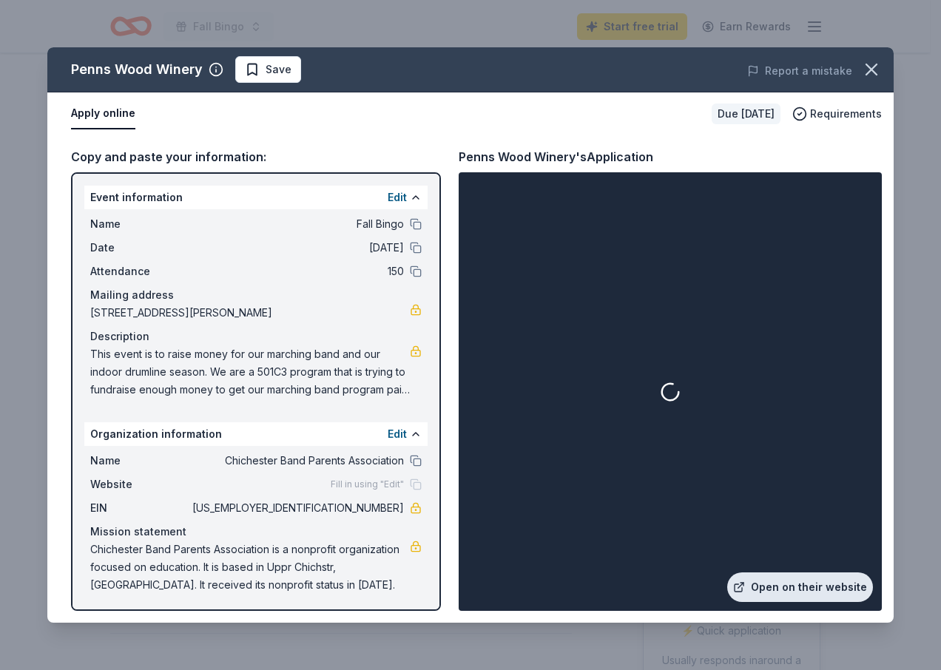
click at [805, 582] on link "Open on their website" at bounding box center [800, 587] width 146 height 30
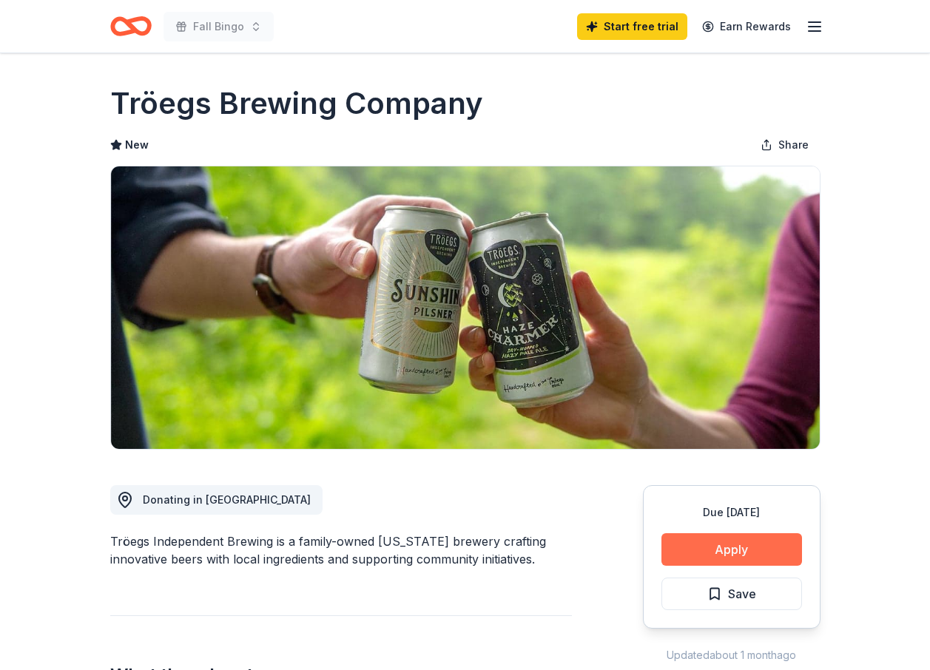
click at [723, 549] on button "Apply" at bounding box center [731, 549] width 141 height 33
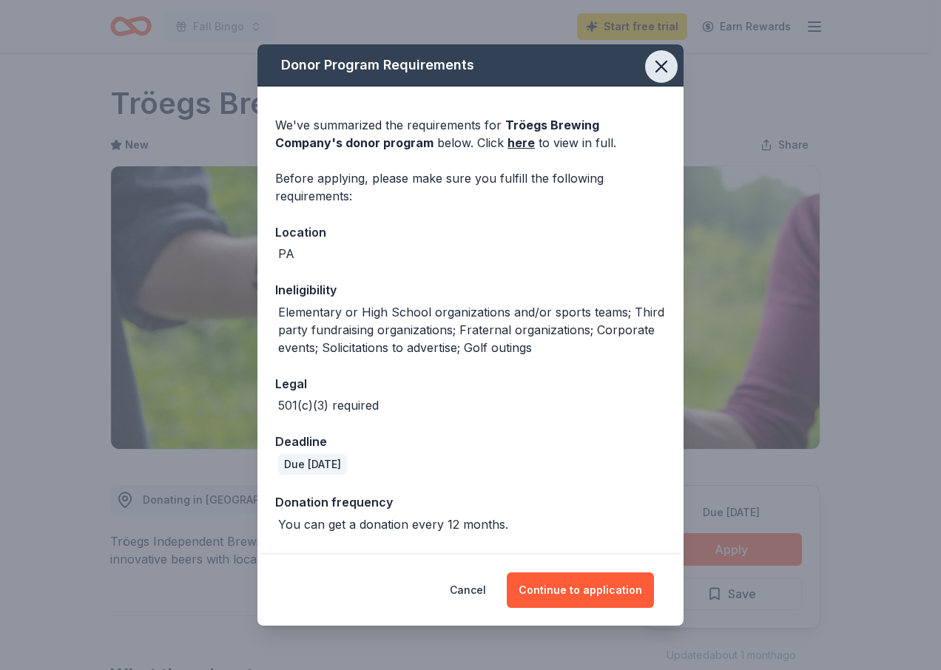
click at [651, 65] on icon "button" at bounding box center [661, 66] width 21 height 21
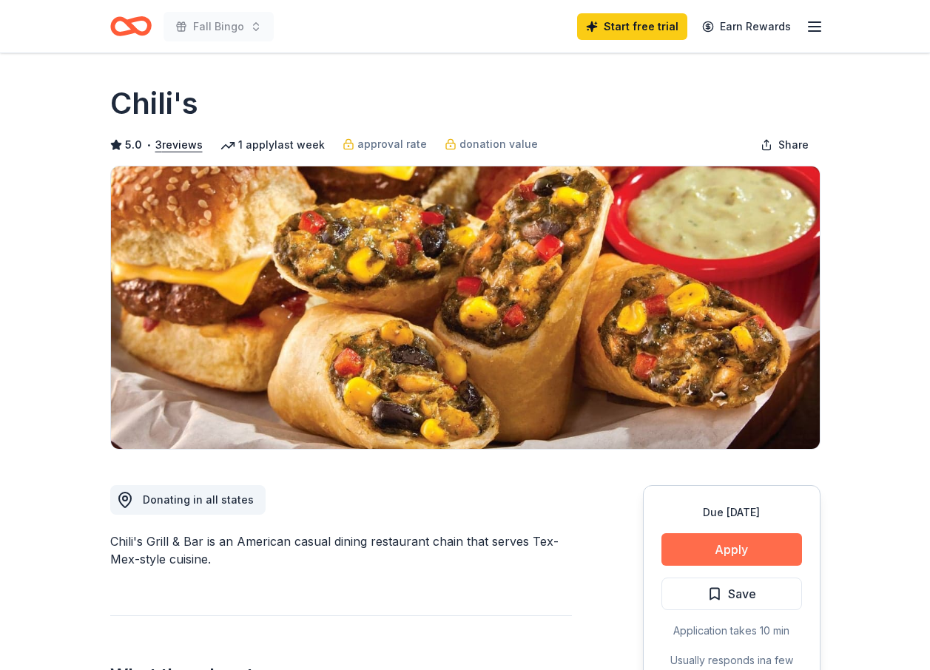
click at [720, 550] on button "Apply" at bounding box center [731, 549] width 141 height 33
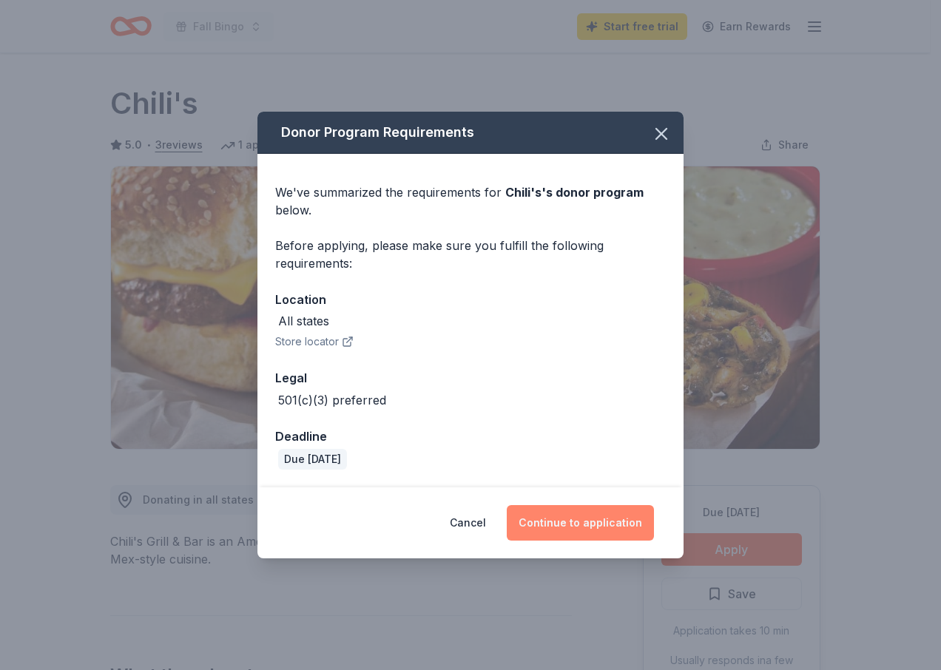
click at [601, 524] on button "Continue to application" at bounding box center [580, 523] width 147 height 36
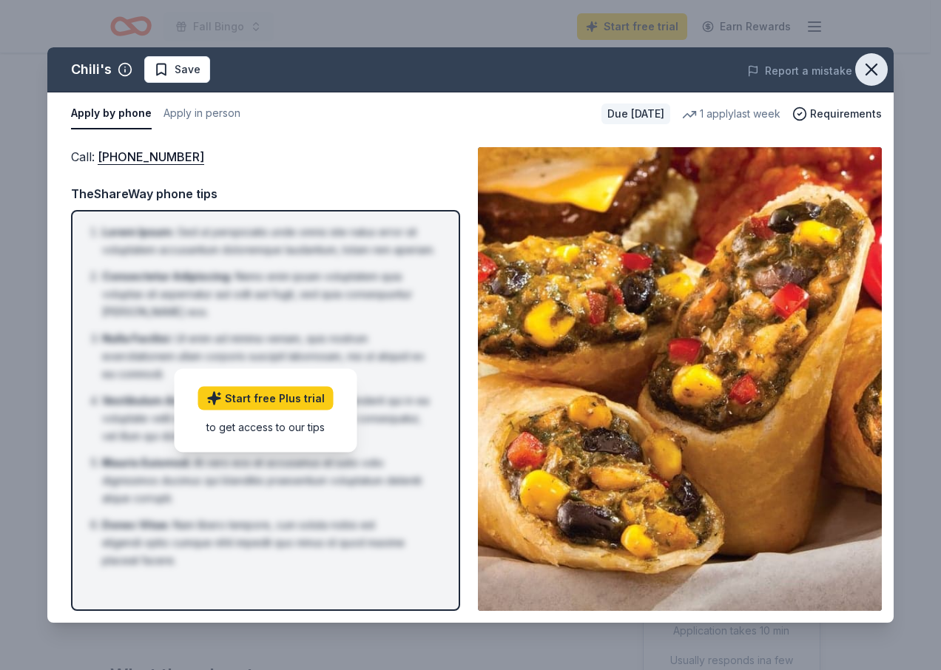
click at [876, 64] on icon "button" at bounding box center [871, 69] width 10 height 10
